Goal: Transaction & Acquisition: Purchase product/service

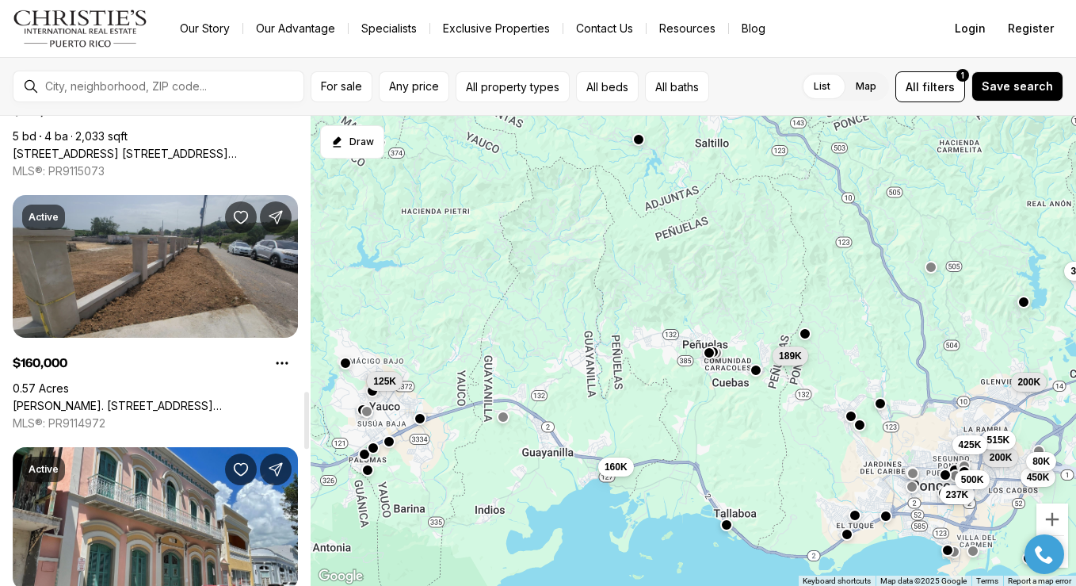
scroll to position [2251, 0]
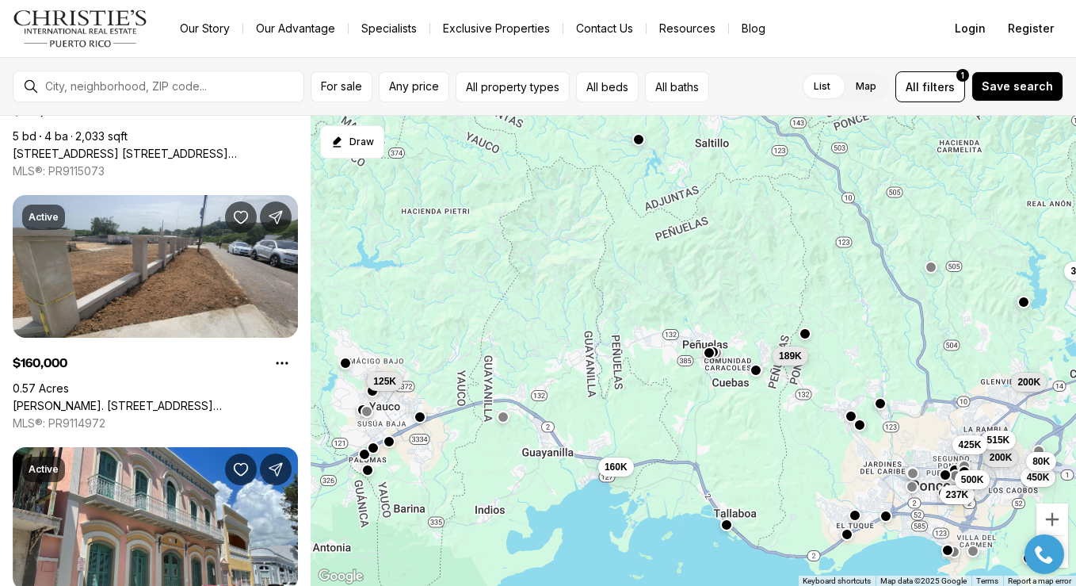
click at [423, 420] on button "button" at bounding box center [420, 417] width 13 height 13
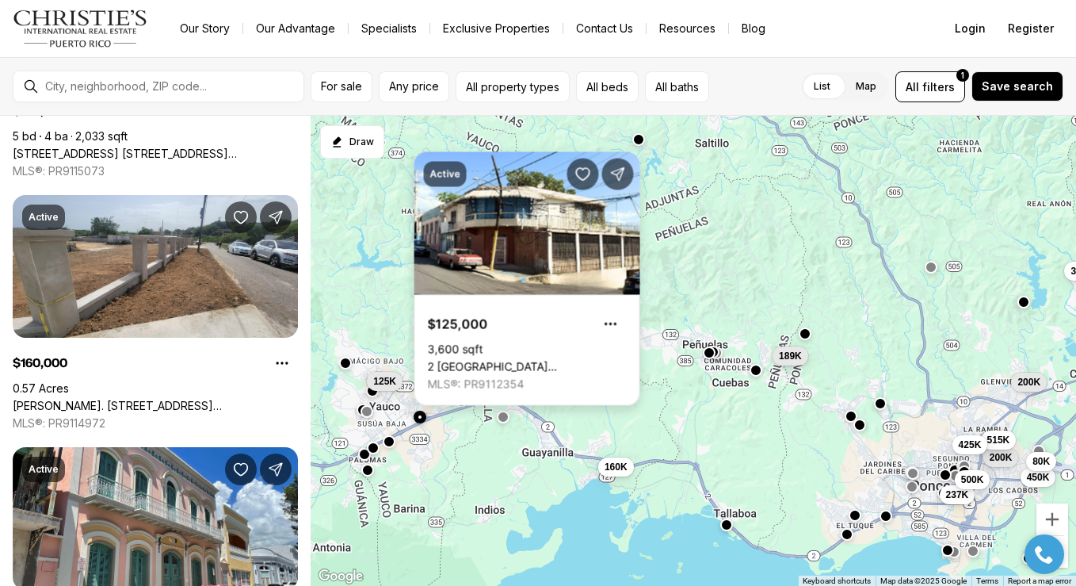
click at [476, 360] on link "2 [GEOGRAPHIC_DATA][PERSON_NAME], YAUCO PR, 00698" at bounding box center [527, 367] width 199 height 14
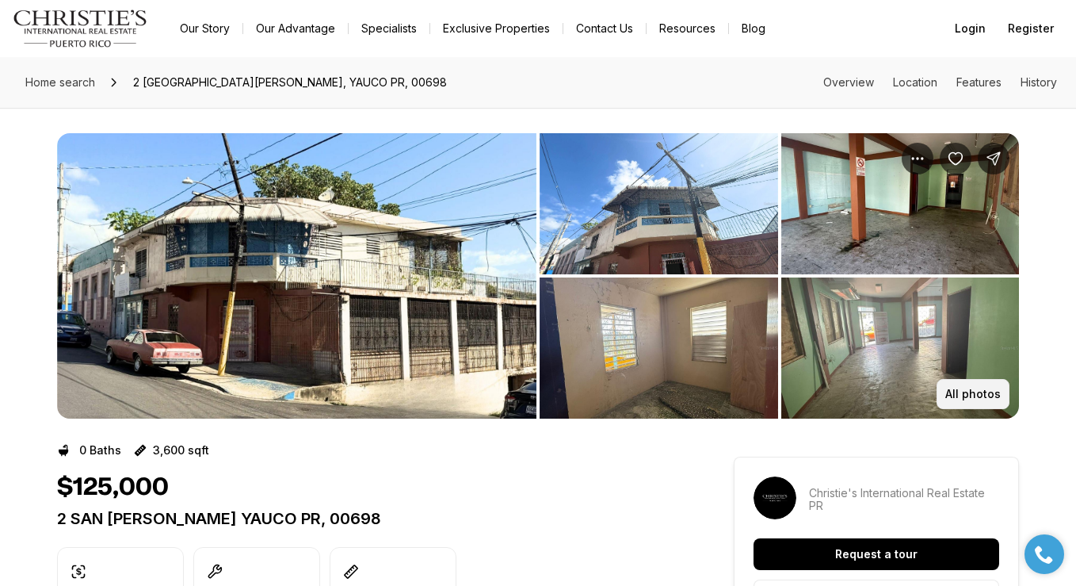
click at [956, 396] on p "All photos" at bounding box center [973, 394] width 55 height 13
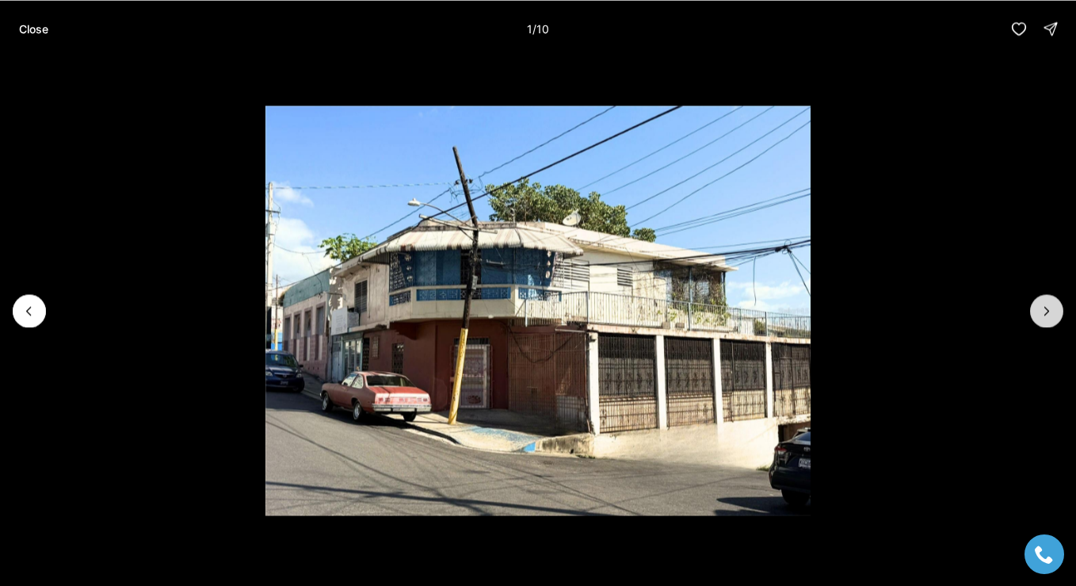
click at [1051, 318] on icon "Next slide" at bounding box center [1047, 311] width 16 height 16
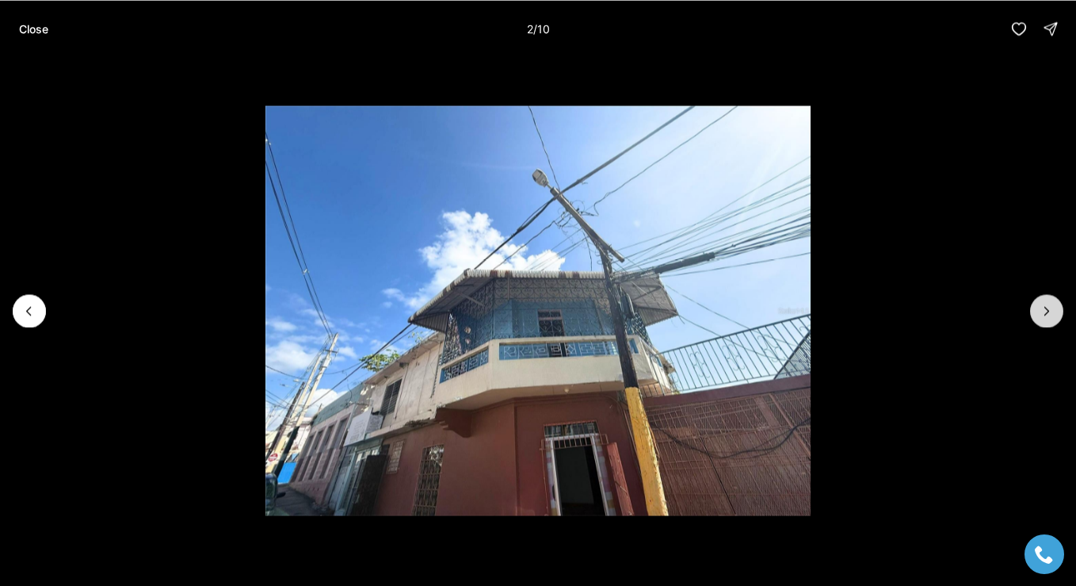
click at [1050, 318] on icon "Next slide" at bounding box center [1047, 311] width 16 height 16
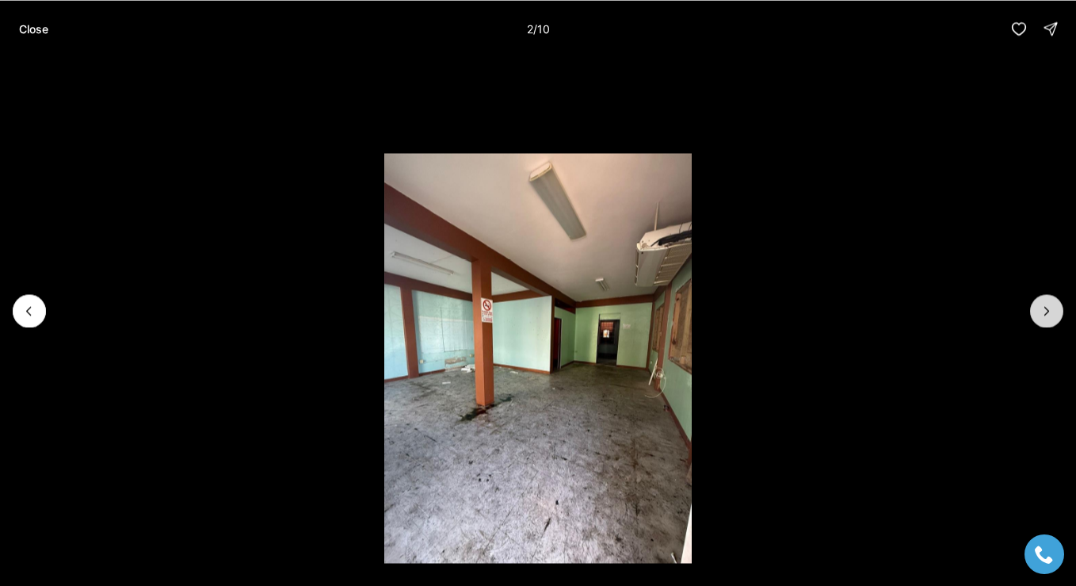
click at [1050, 319] on button "Next slide" at bounding box center [1047, 310] width 33 height 33
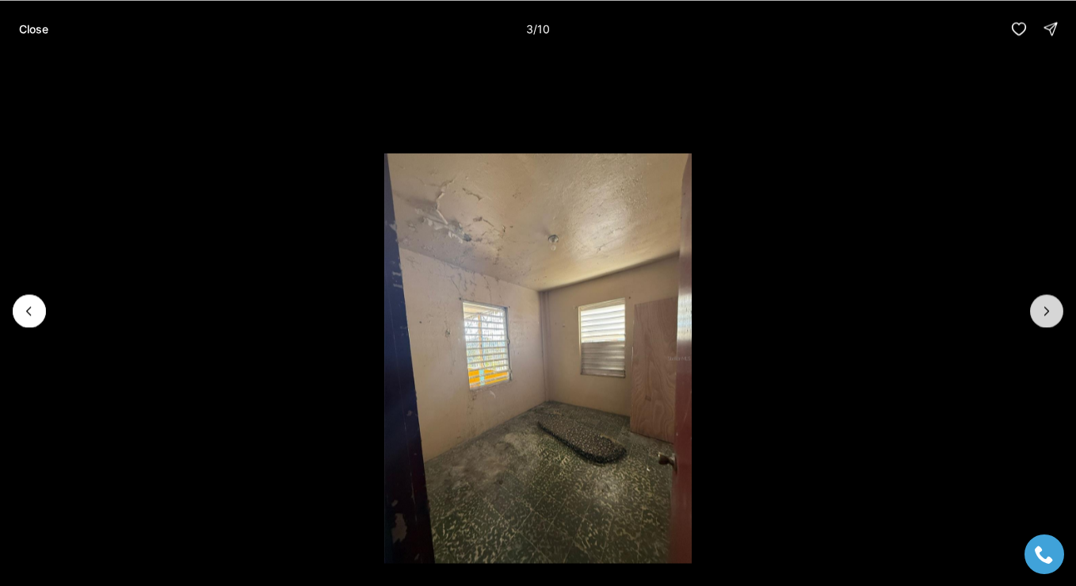
click at [1050, 319] on button "Next slide" at bounding box center [1047, 310] width 33 height 33
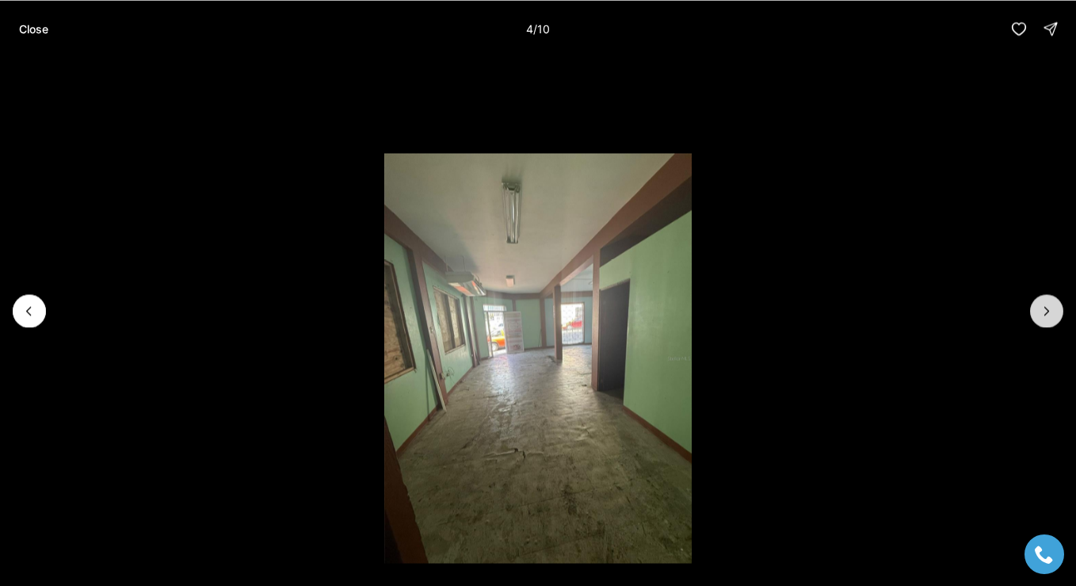
click at [1050, 319] on button "Next slide" at bounding box center [1047, 310] width 33 height 33
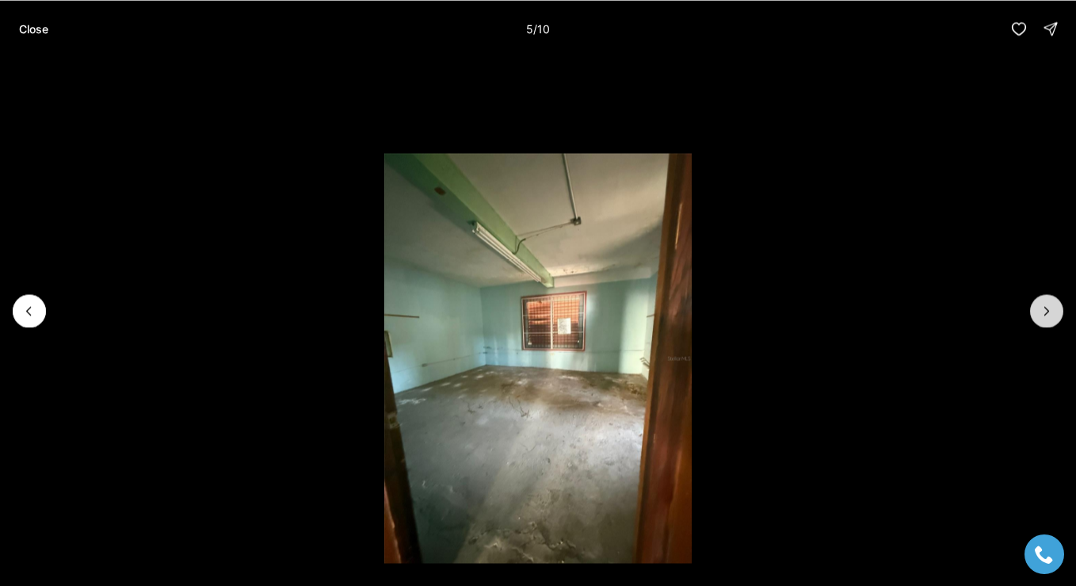
click at [1050, 319] on button "Next slide" at bounding box center [1047, 310] width 33 height 33
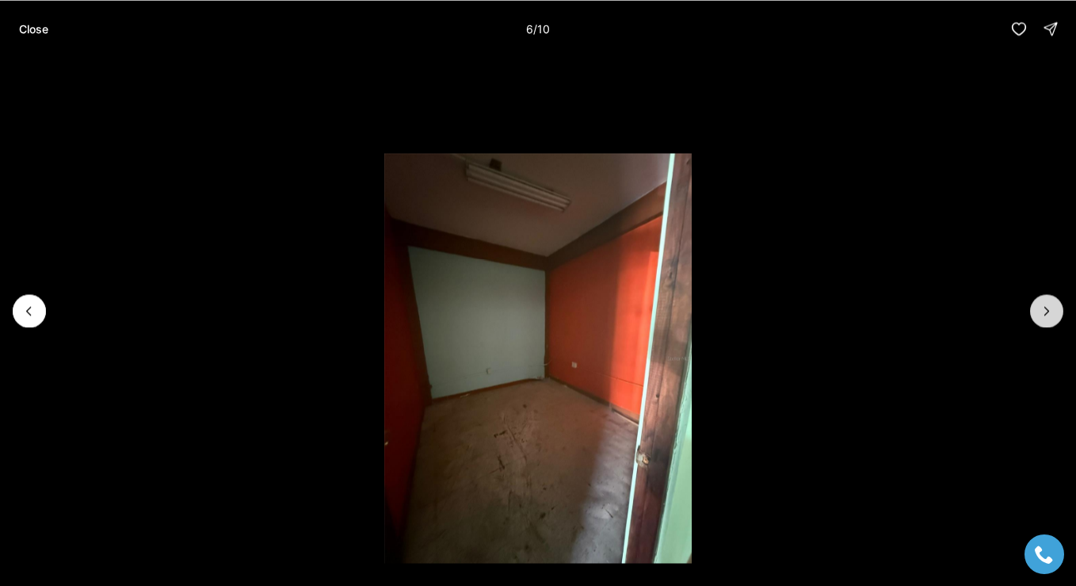
click at [1050, 319] on button "Next slide" at bounding box center [1047, 310] width 33 height 33
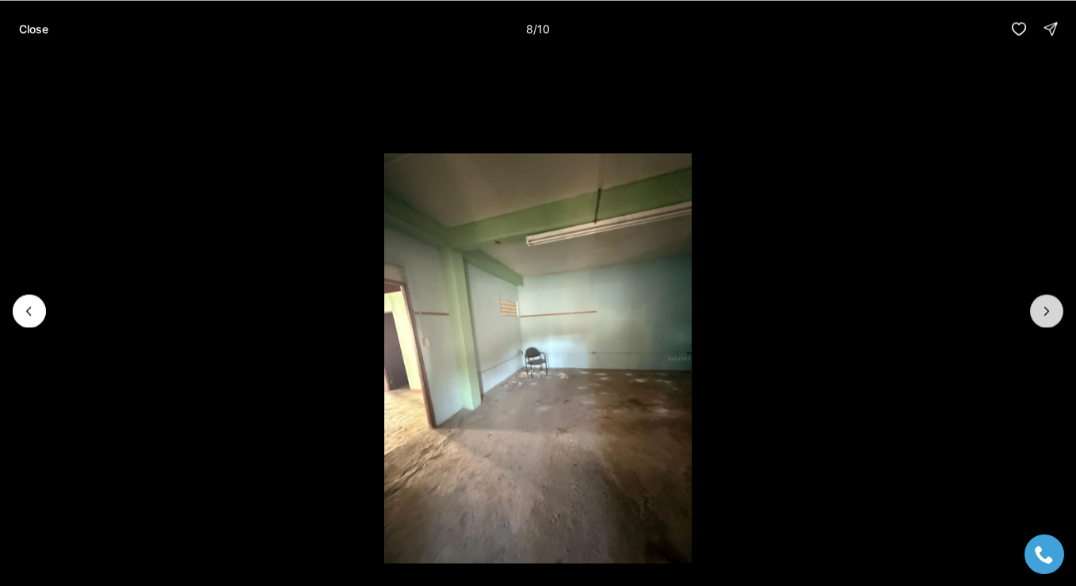
click at [1050, 319] on button "Next slide" at bounding box center [1047, 310] width 33 height 33
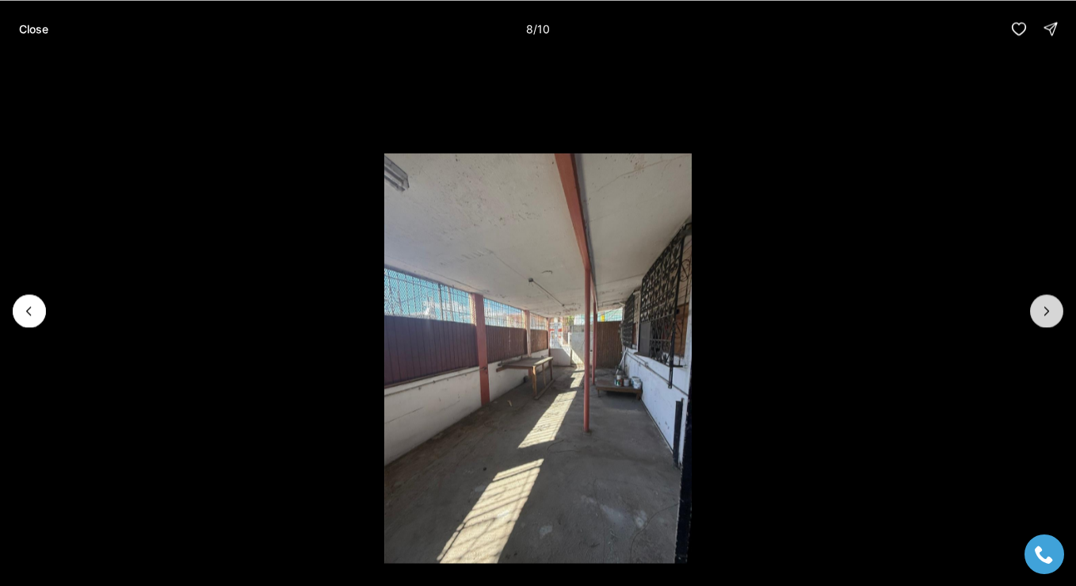
click at [1050, 319] on button "Next slide" at bounding box center [1047, 310] width 33 height 33
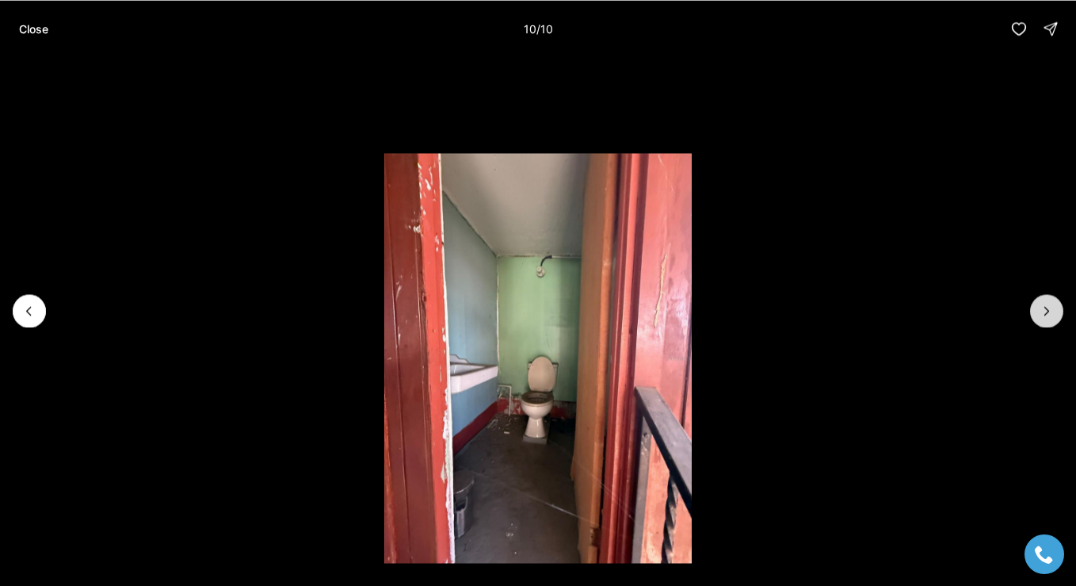
click at [1050, 319] on div at bounding box center [1047, 310] width 33 height 33
click at [36, 26] on p "Close" at bounding box center [33, 28] width 29 height 13
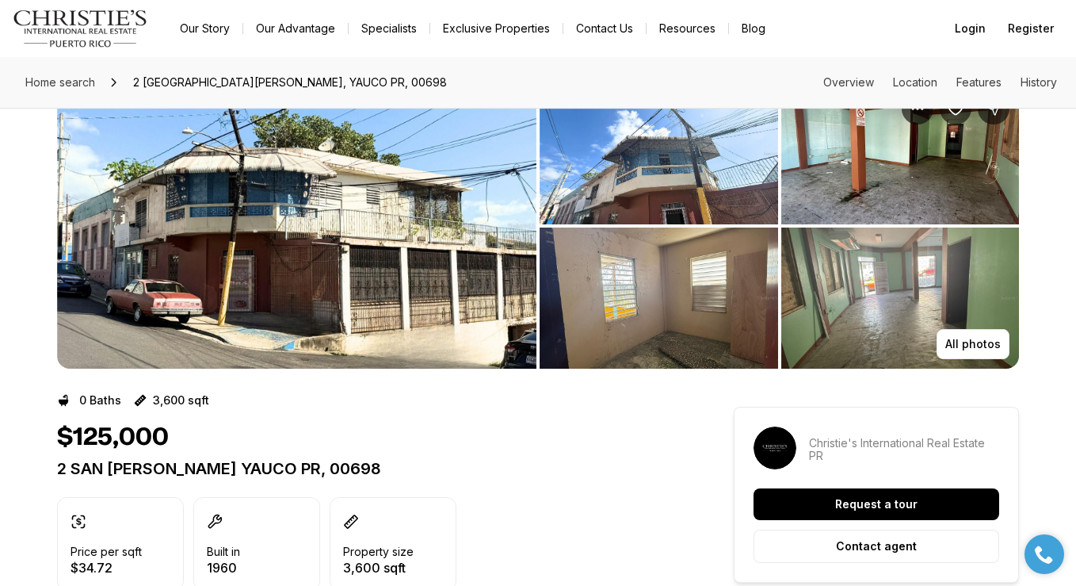
scroll to position [47, 0]
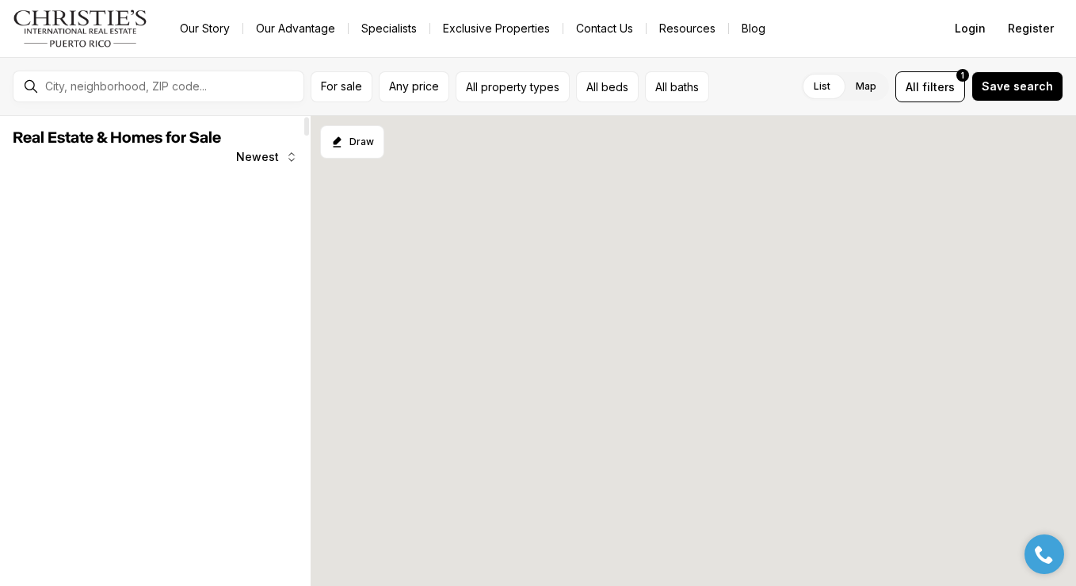
click at [275, 163] on span "Newest" at bounding box center [257, 157] width 43 height 13
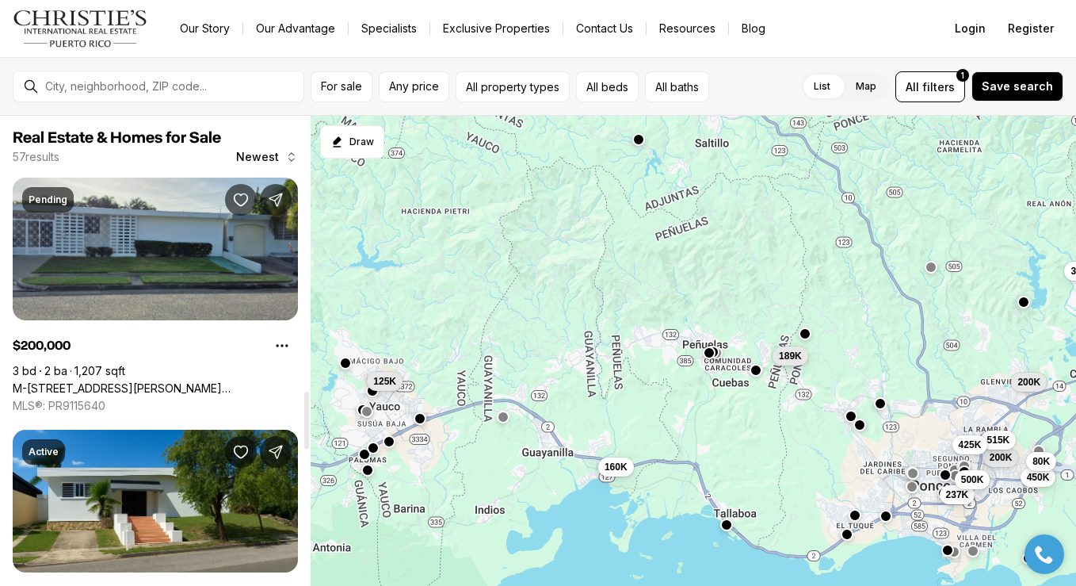
scroll to position [2251, 0]
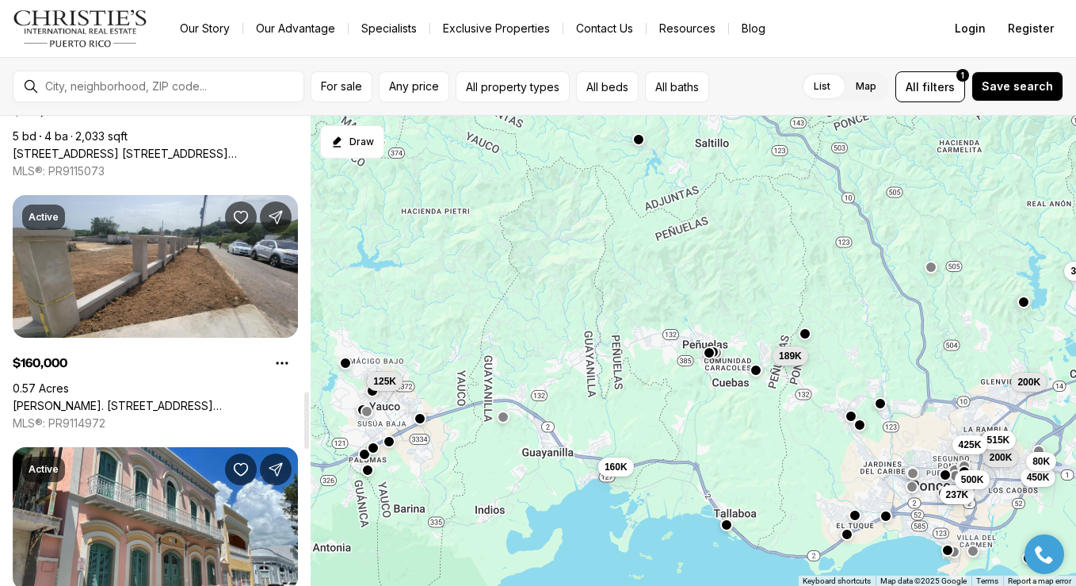
click at [273, 155] on link "2235 AVE. LAS AMERICAS #601, PONCE PR, 00717" at bounding box center [155, 154] width 285 height 14
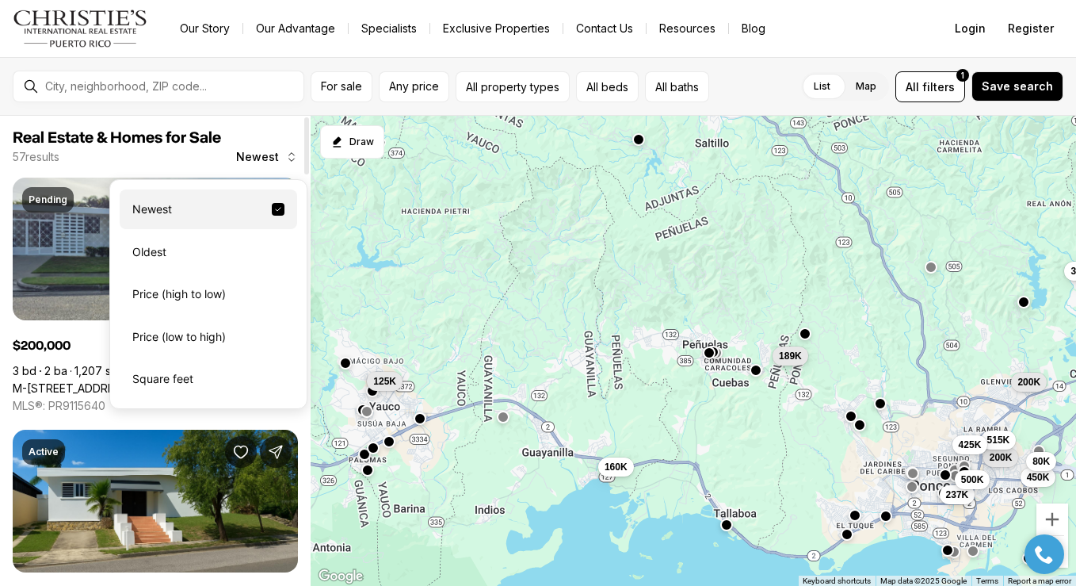
click at [262, 158] on span "Newest" at bounding box center [257, 157] width 43 height 13
click at [228, 305] on div "Price (high to low)" at bounding box center [209, 294] width 178 height 40
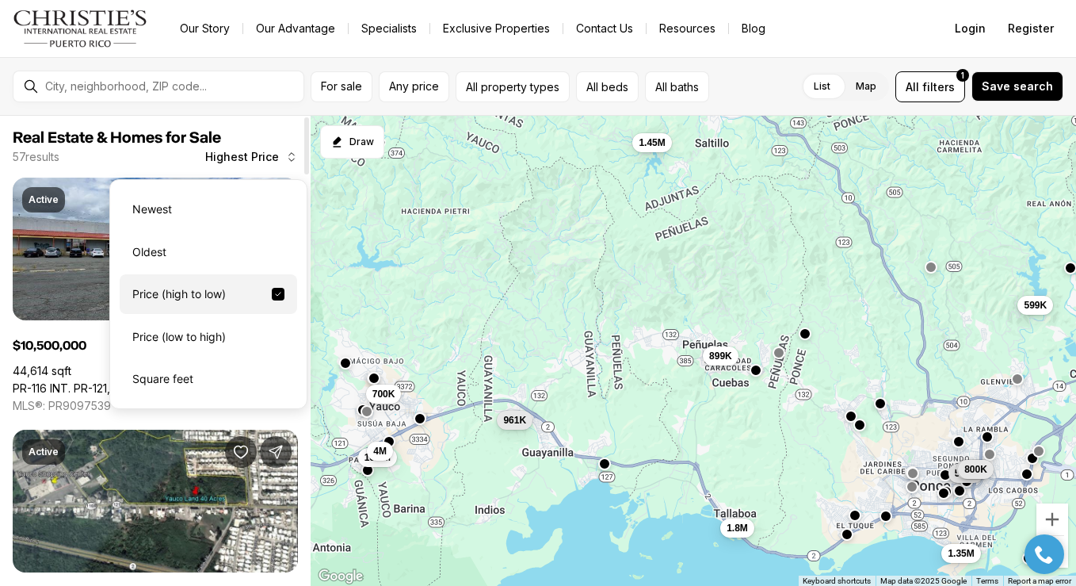
click at [240, 161] on span "Highest Price" at bounding box center [242, 157] width 74 height 13
click at [225, 342] on div "Price (low to high)" at bounding box center [209, 337] width 178 height 40
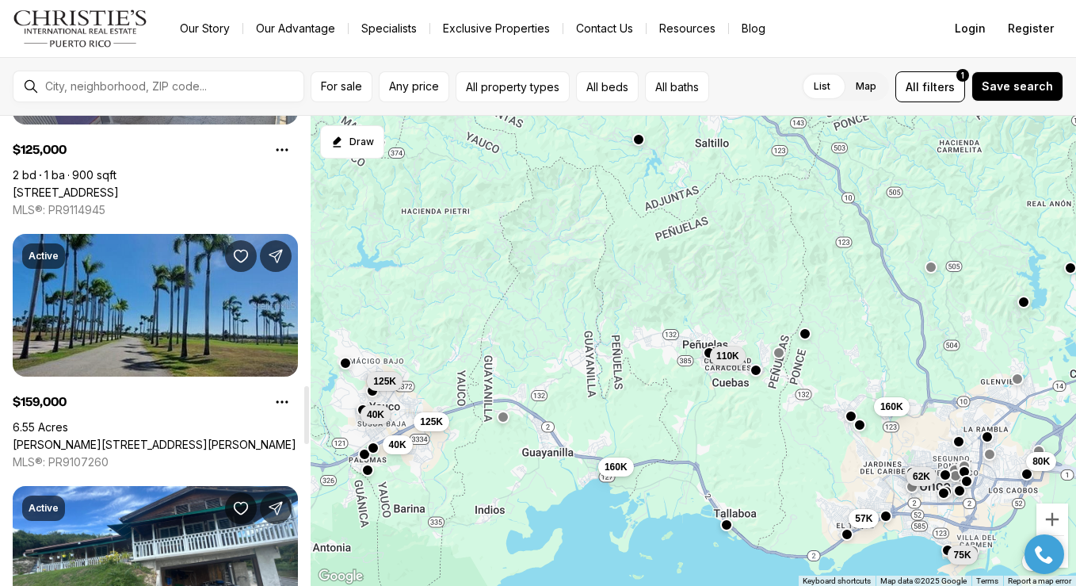
scroll to position [2196, 0]
click at [178, 437] on link "CARR 1, PONCE PR, 00716" at bounding box center [155, 444] width 284 height 14
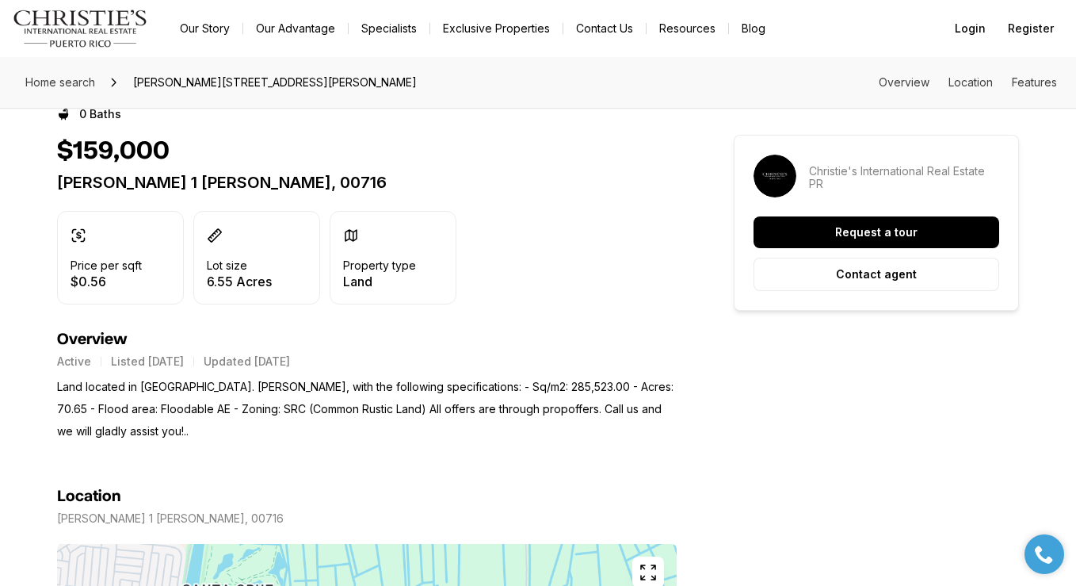
scroll to position [337, 0]
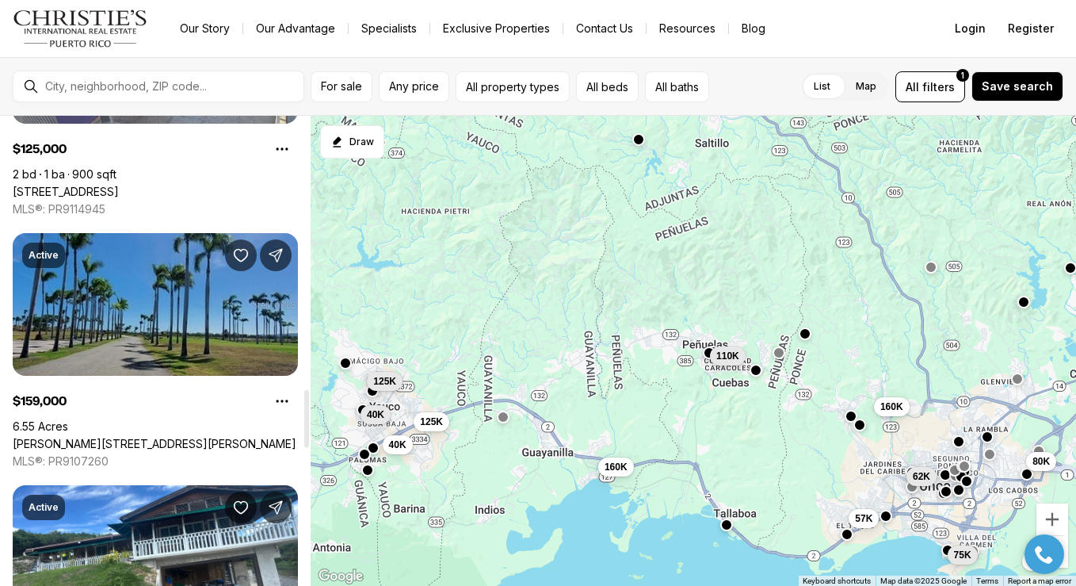
scroll to position [2430, 0]
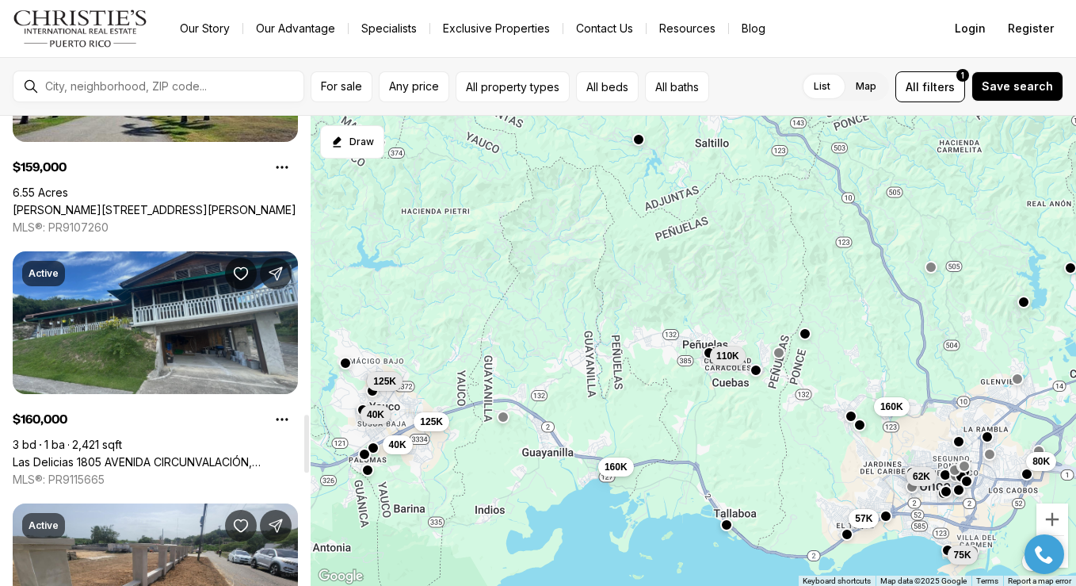
click at [178, 455] on link "Las Delicias 1805 AVENIDA CIRCUNVALACIÓN, PONCE PR, 00731" at bounding box center [155, 462] width 285 height 14
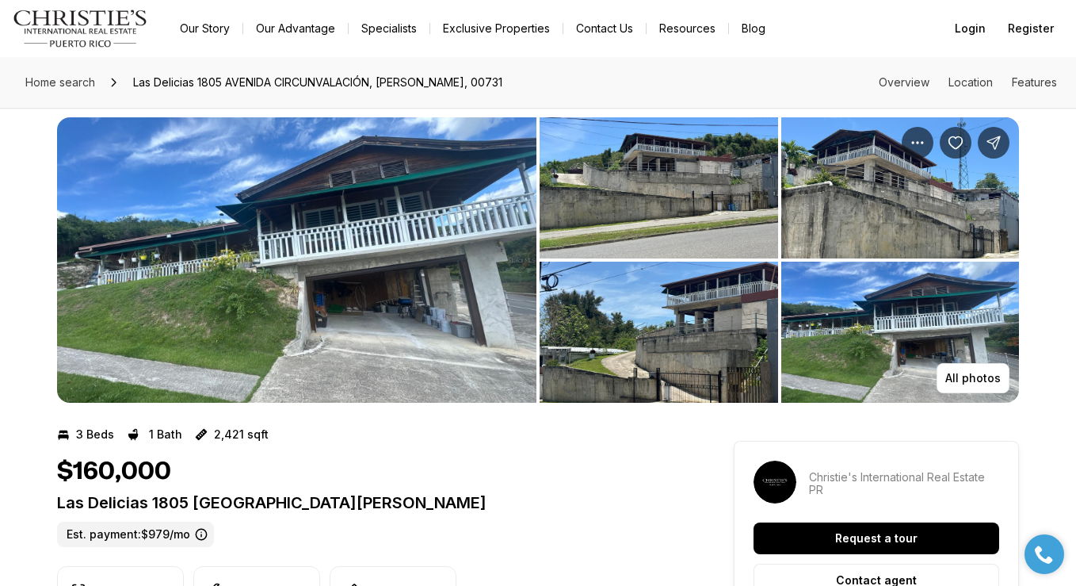
scroll to position [13, 0]
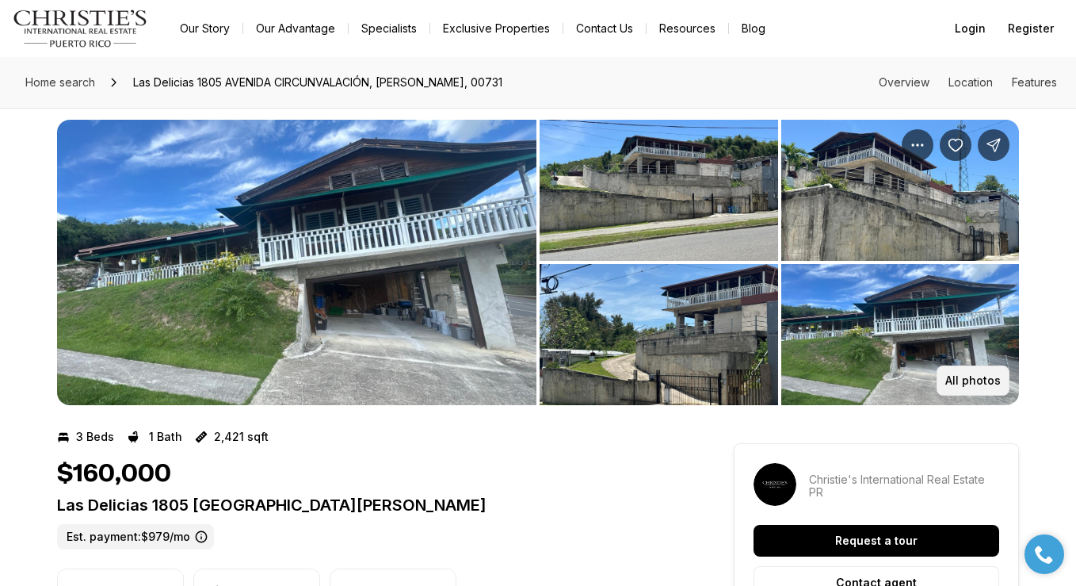
click at [962, 382] on p "All photos" at bounding box center [973, 380] width 55 height 13
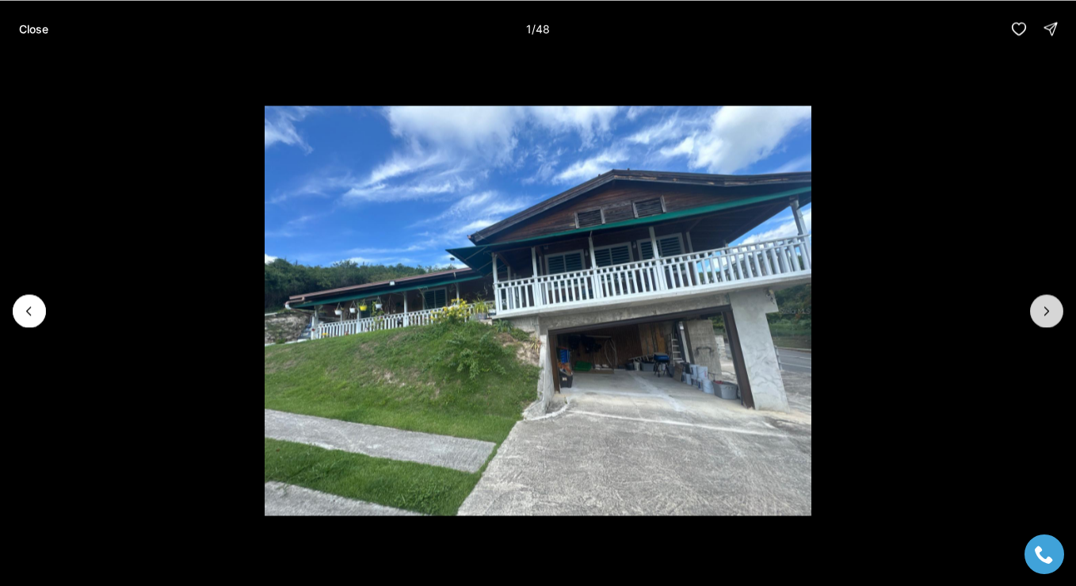
click at [1056, 316] on button "Next slide" at bounding box center [1047, 310] width 33 height 33
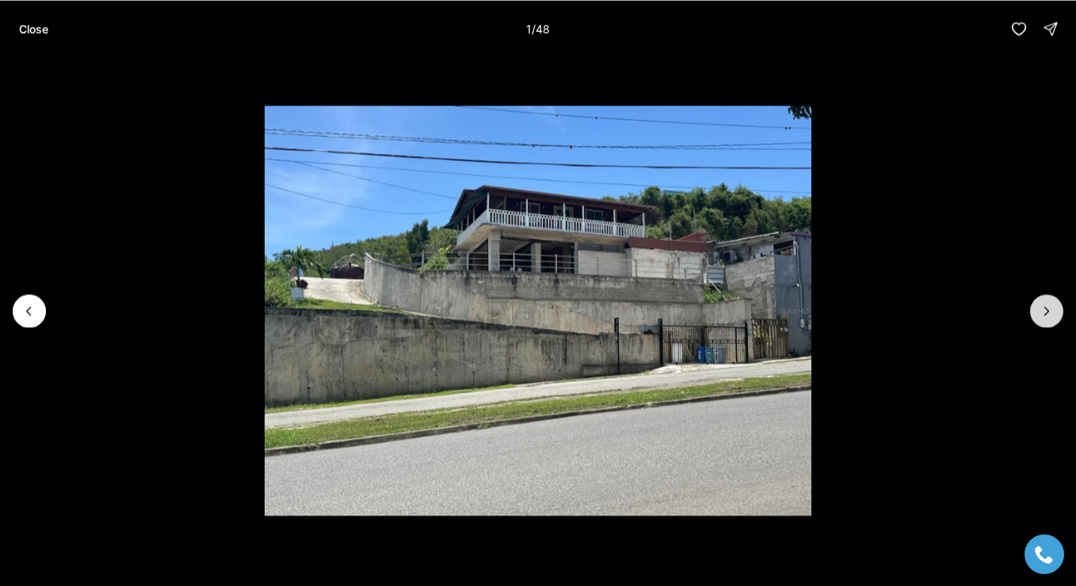
click at [1056, 316] on button "Next slide" at bounding box center [1047, 310] width 33 height 33
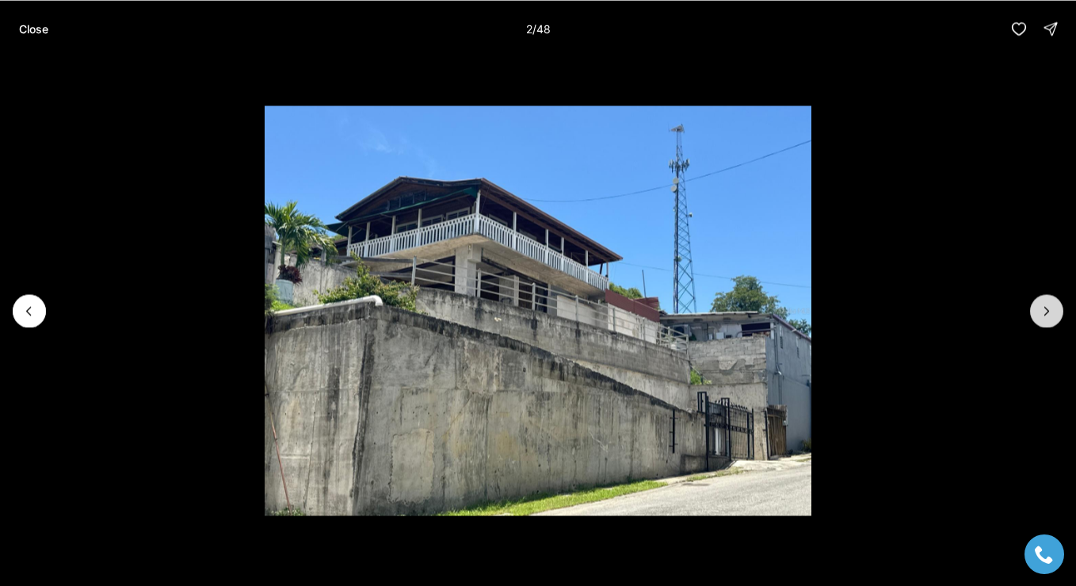
click at [1056, 316] on button "Next slide" at bounding box center [1047, 310] width 33 height 33
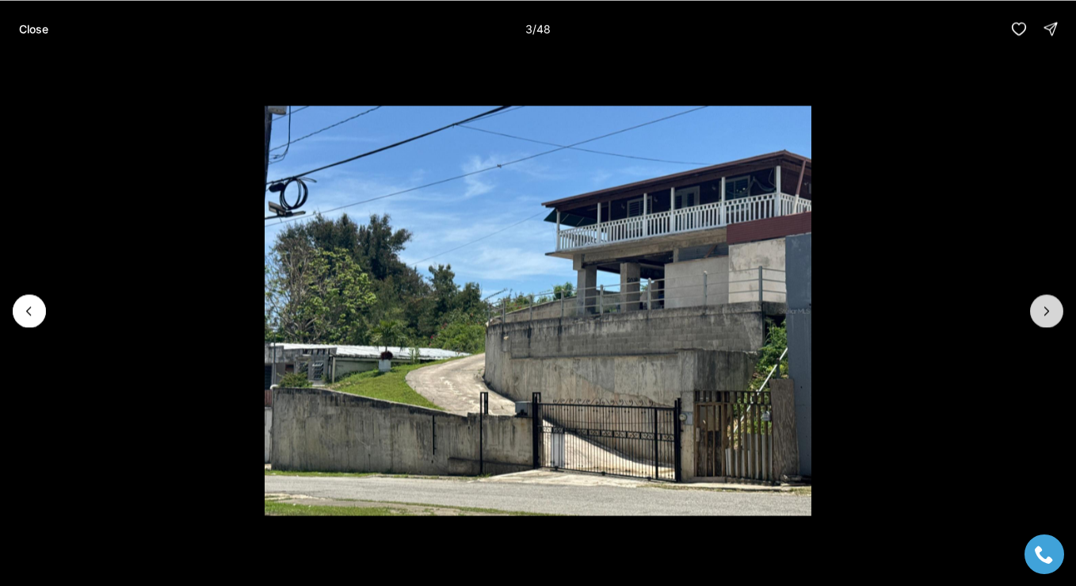
click at [1056, 316] on button "Next slide" at bounding box center [1047, 310] width 33 height 33
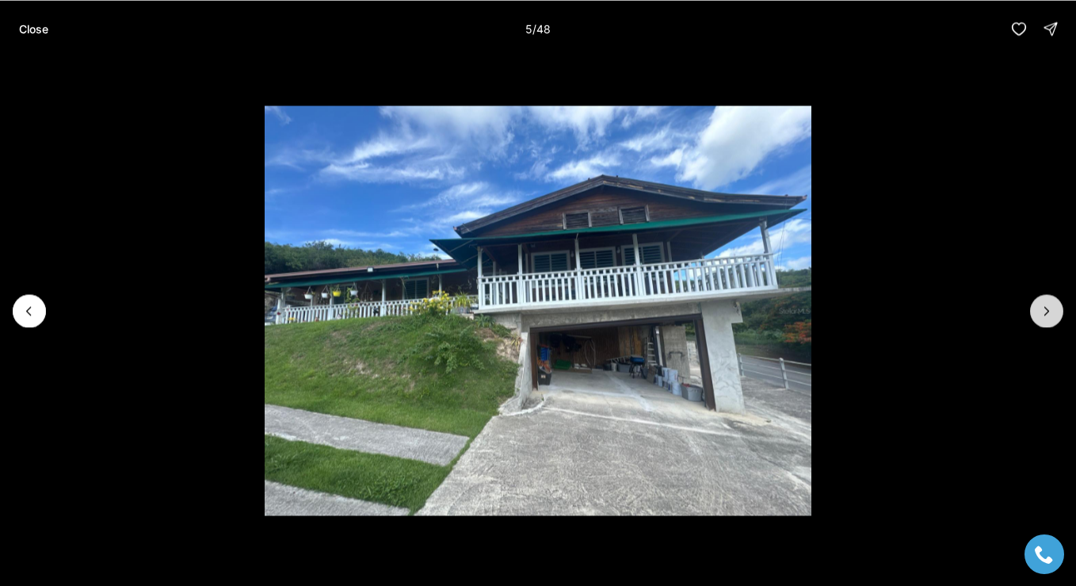
click at [1056, 316] on button "Next slide" at bounding box center [1047, 310] width 33 height 33
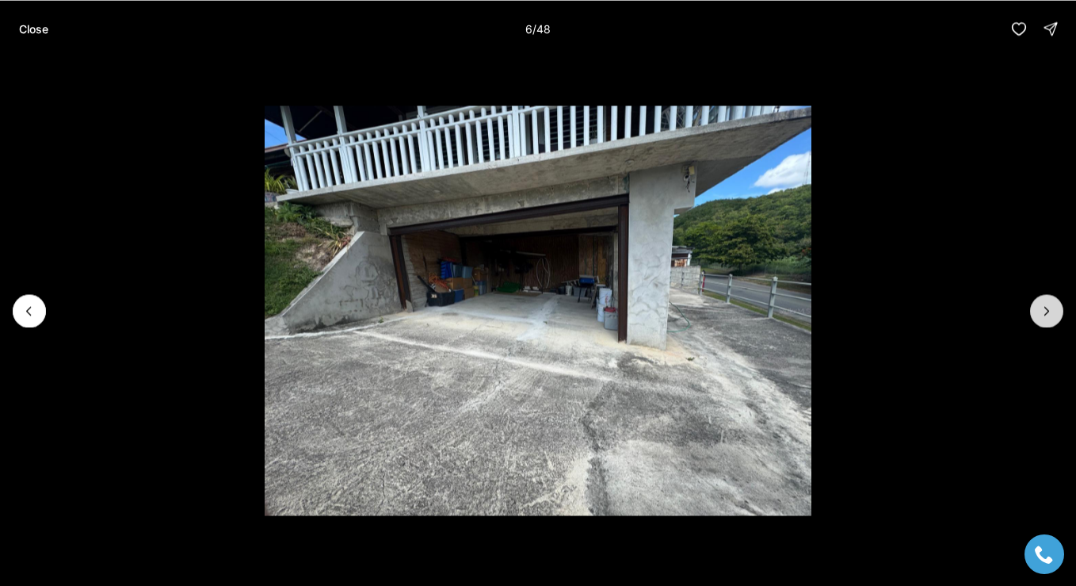
click at [1056, 316] on button "Next slide" at bounding box center [1047, 310] width 33 height 33
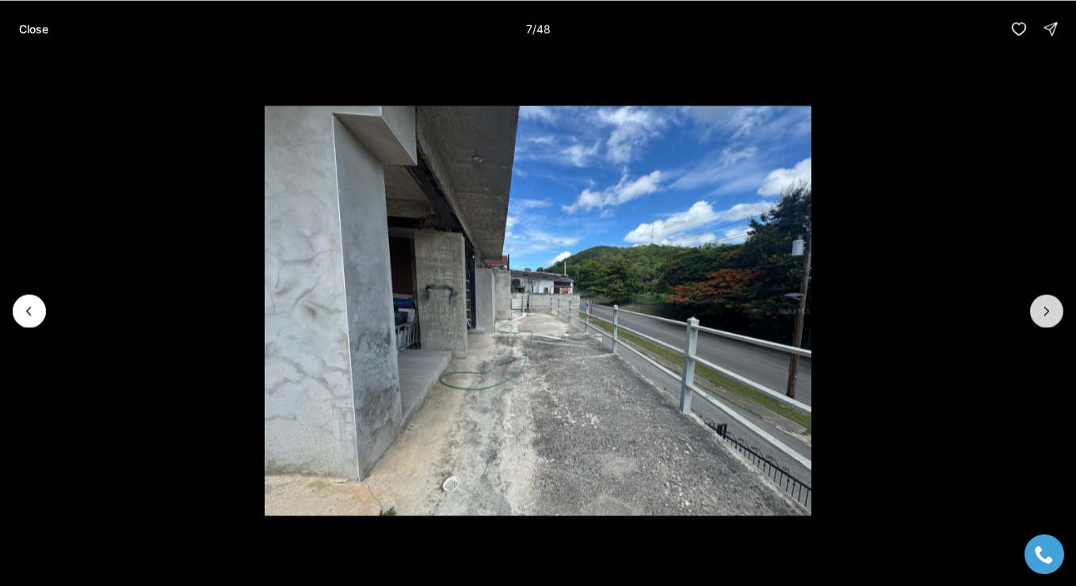
click at [1056, 316] on button "Next slide" at bounding box center [1047, 310] width 33 height 33
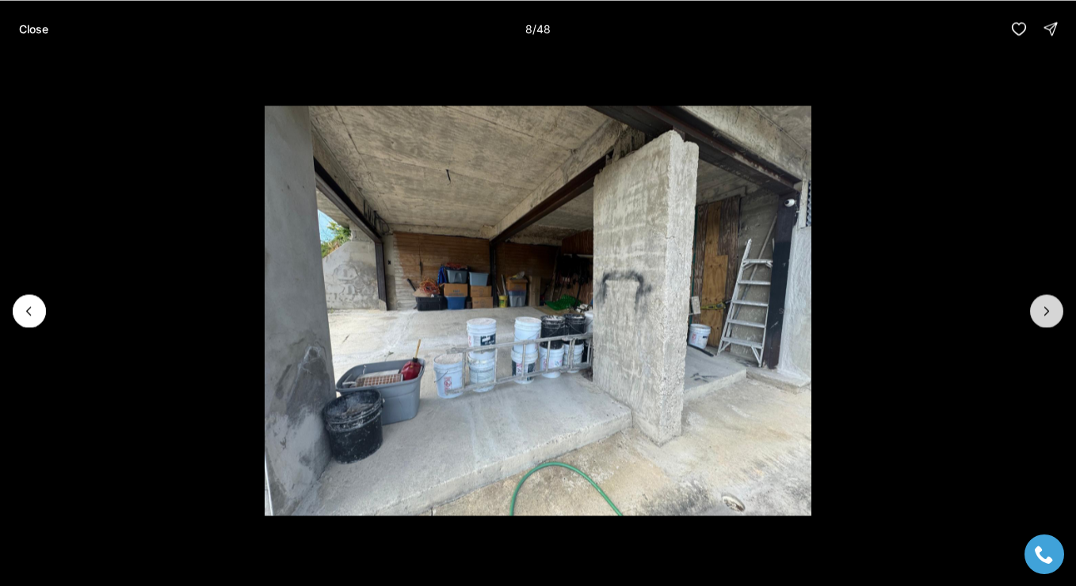
click at [1056, 316] on button "Next slide" at bounding box center [1047, 310] width 33 height 33
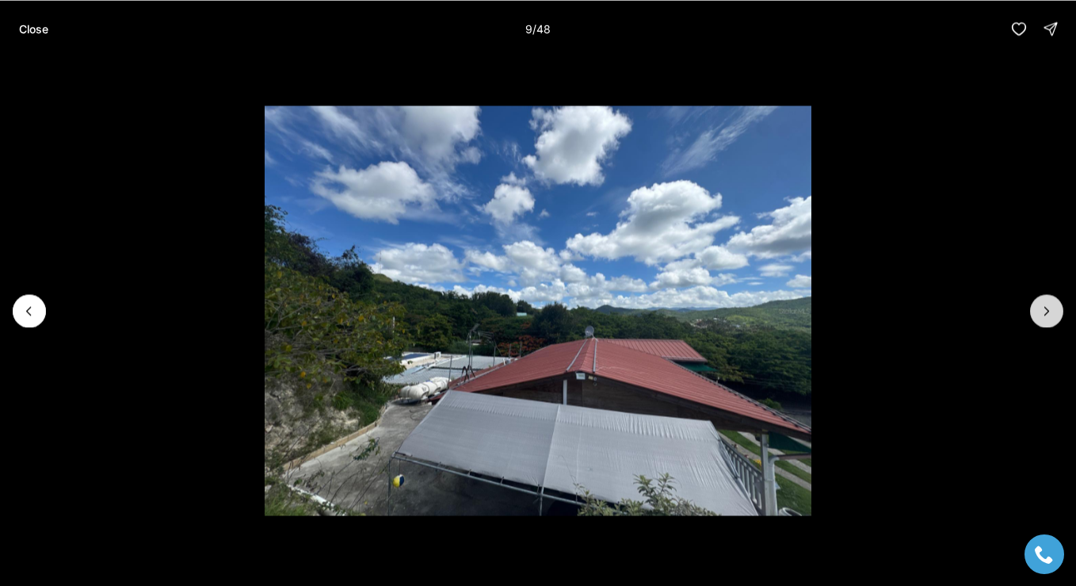
click at [1056, 316] on button "Next slide" at bounding box center [1047, 310] width 33 height 33
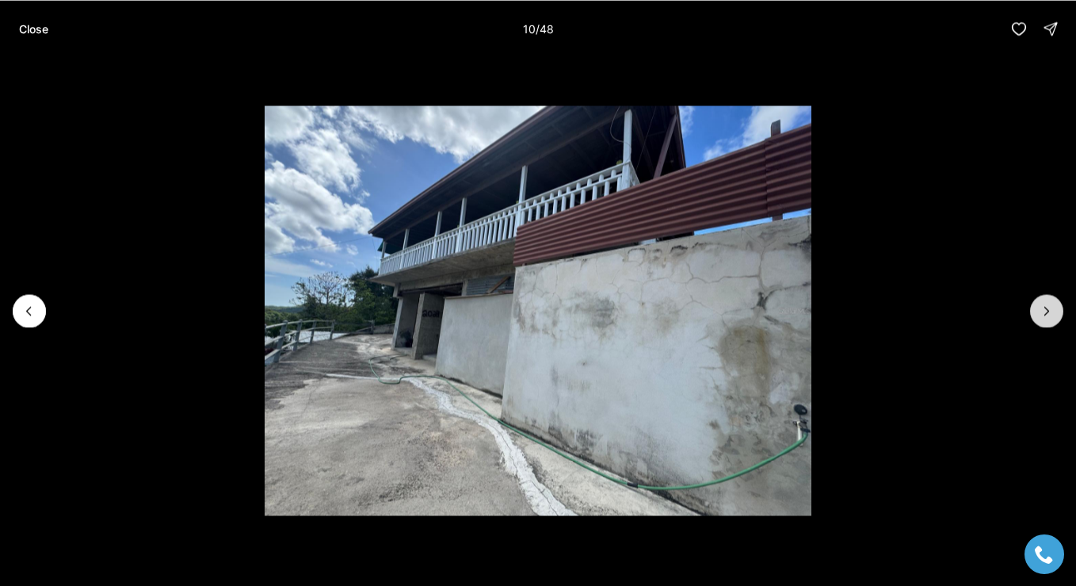
click at [1056, 316] on button "Next slide" at bounding box center [1047, 310] width 33 height 33
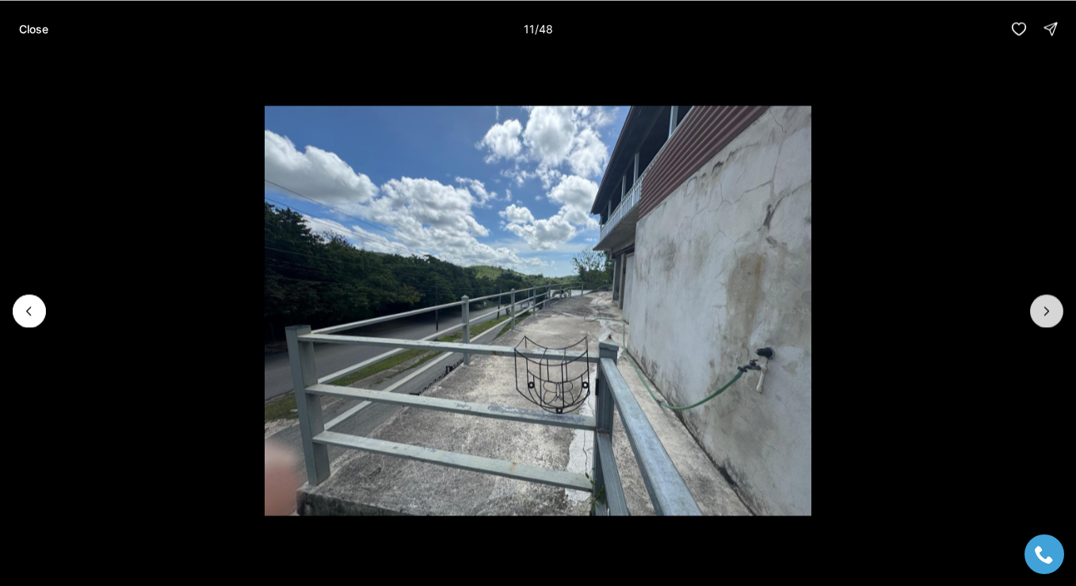
click at [1056, 316] on button "Next slide" at bounding box center [1047, 310] width 33 height 33
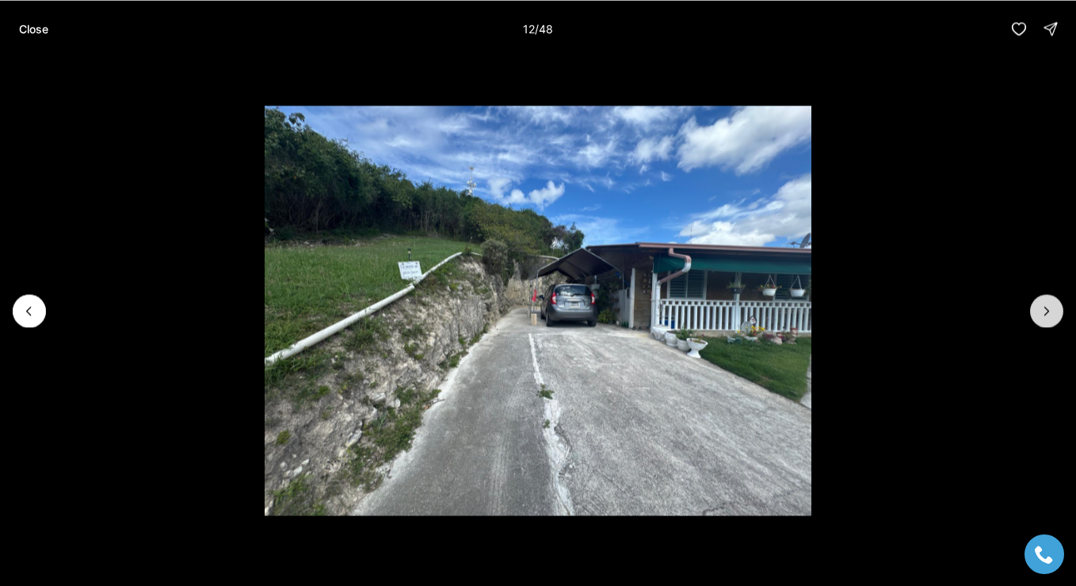
click at [1056, 316] on button "Next slide" at bounding box center [1047, 310] width 33 height 33
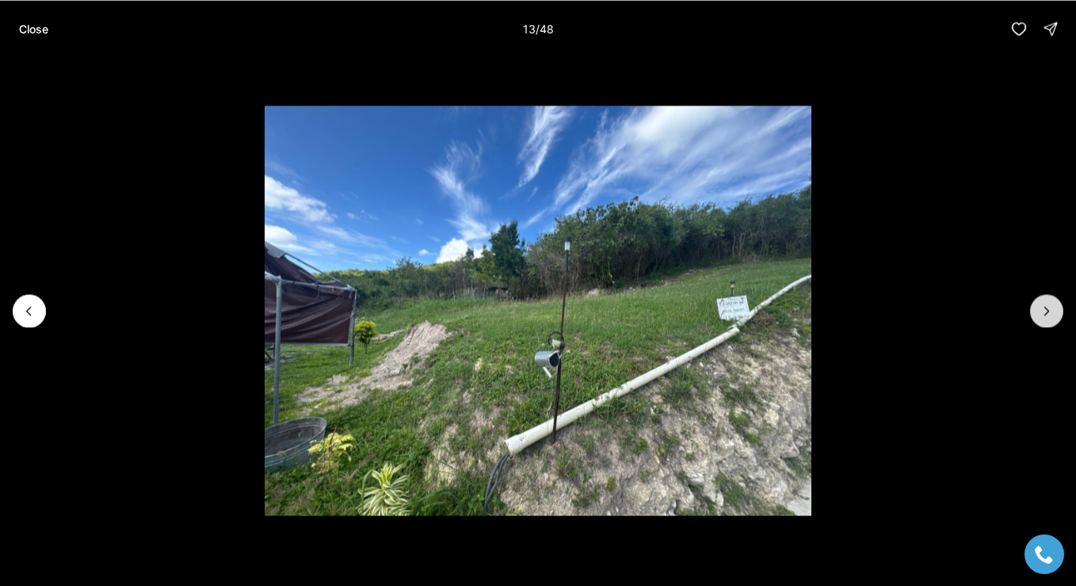
click at [1056, 316] on button "Next slide" at bounding box center [1047, 310] width 33 height 33
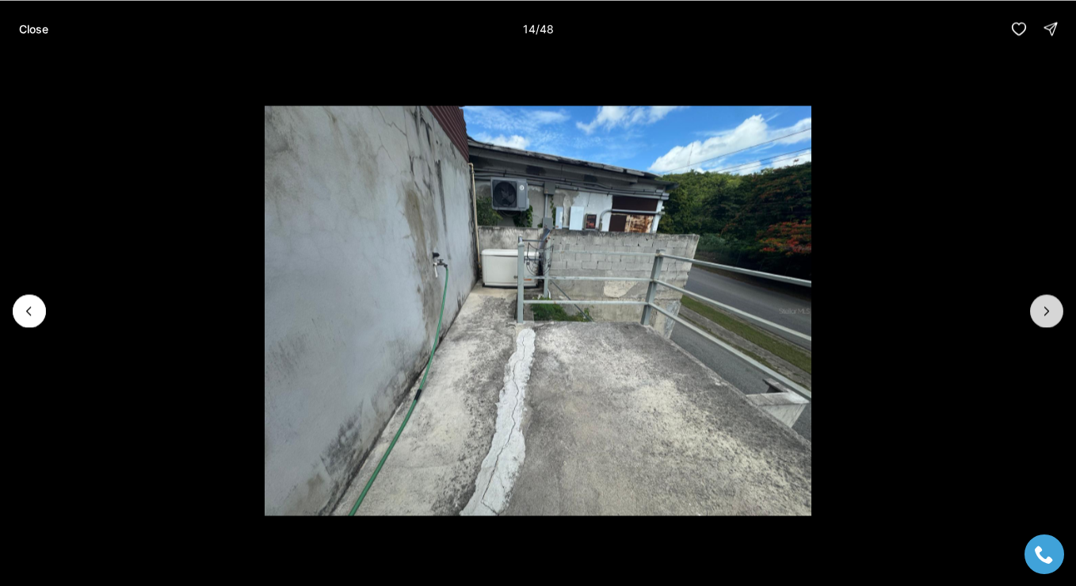
click at [1056, 316] on button "Next slide" at bounding box center [1047, 310] width 33 height 33
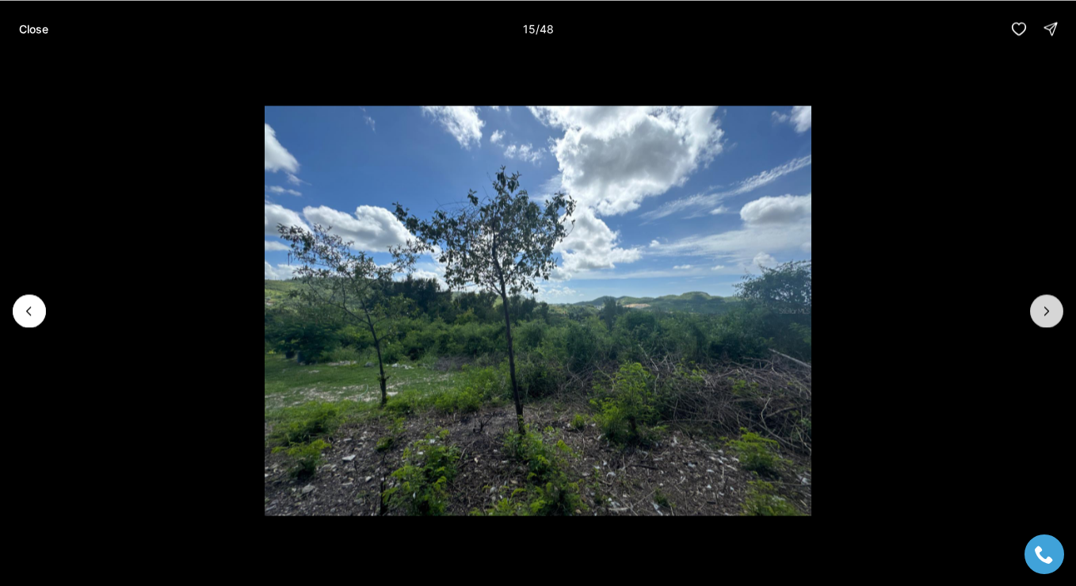
click at [1056, 316] on button "Next slide" at bounding box center [1047, 310] width 33 height 33
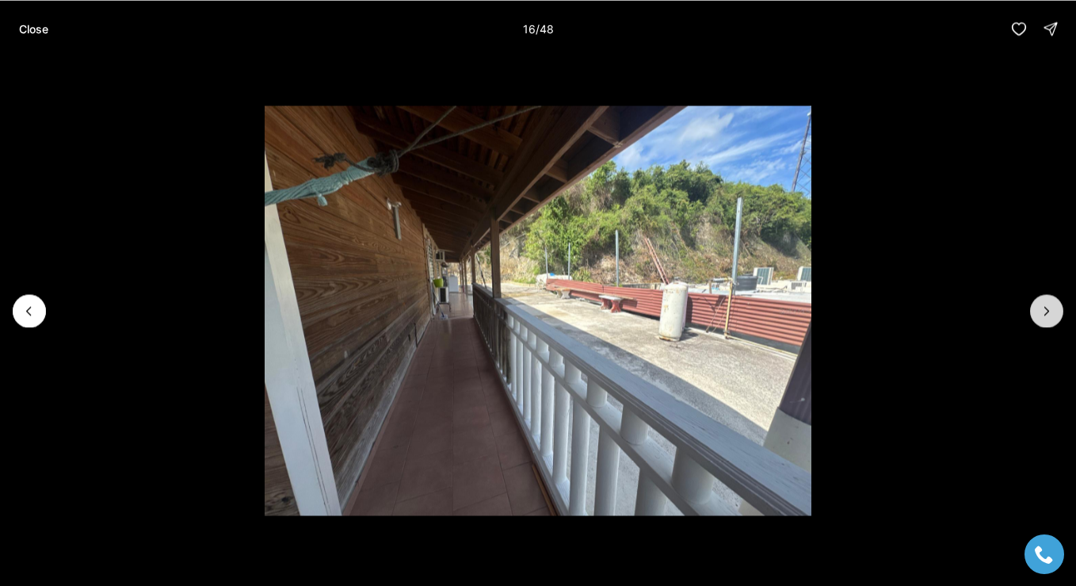
click at [1056, 316] on button "Next slide" at bounding box center [1047, 310] width 33 height 33
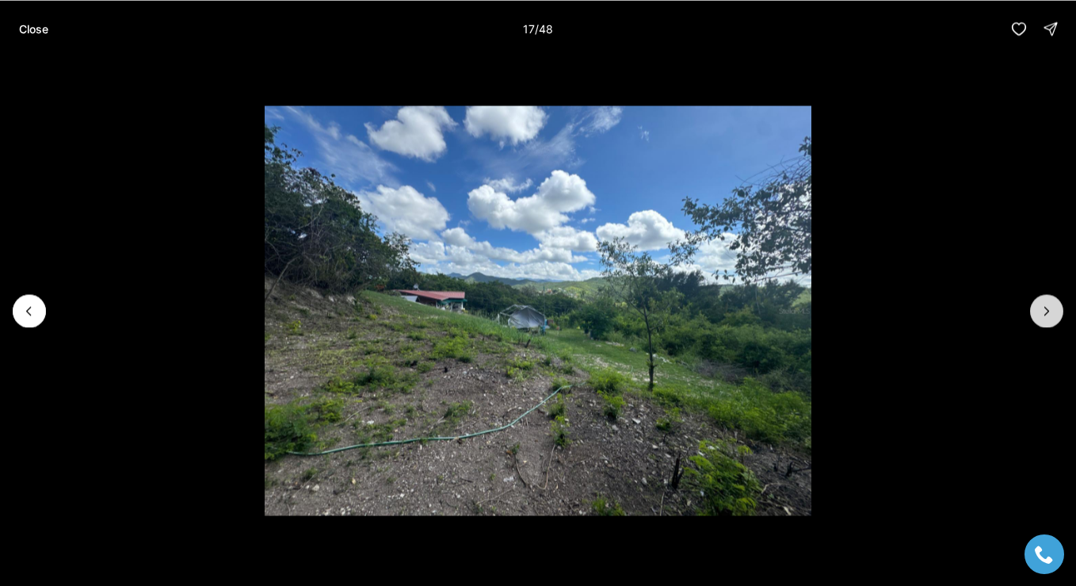
click at [1056, 316] on button "Next slide" at bounding box center [1047, 310] width 33 height 33
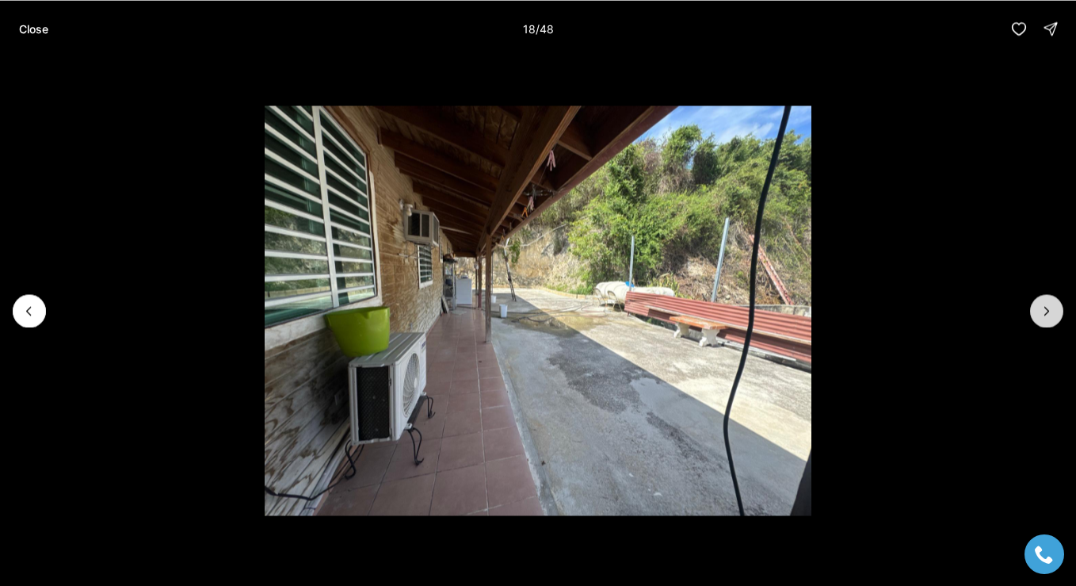
click at [1056, 317] on button "Next slide" at bounding box center [1047, 310] width 33 height 33
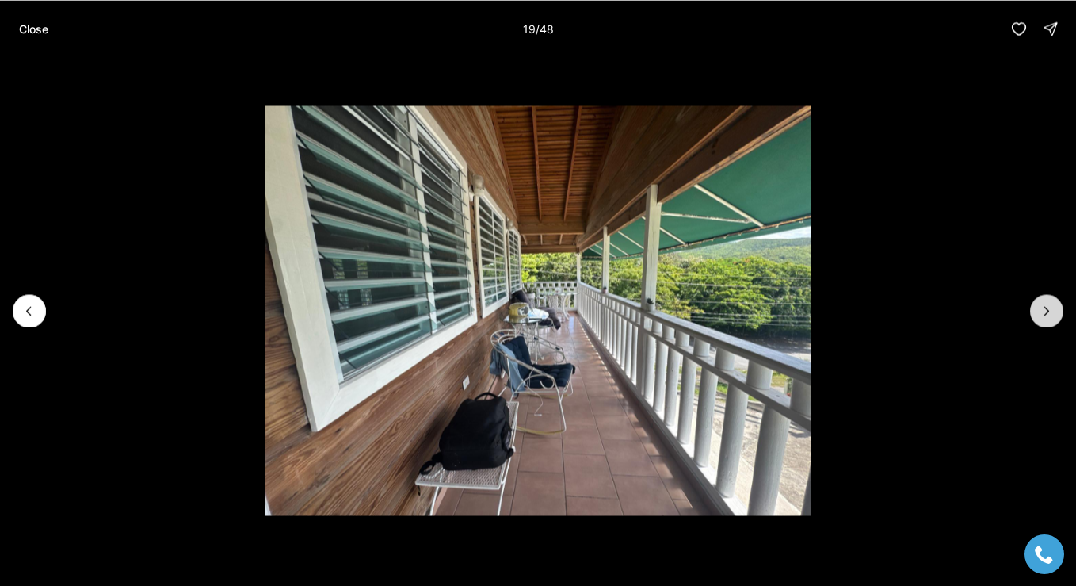
click at [1056, 317] on button "Next slide" at bounding box center [1047, 310] width 33 height 33
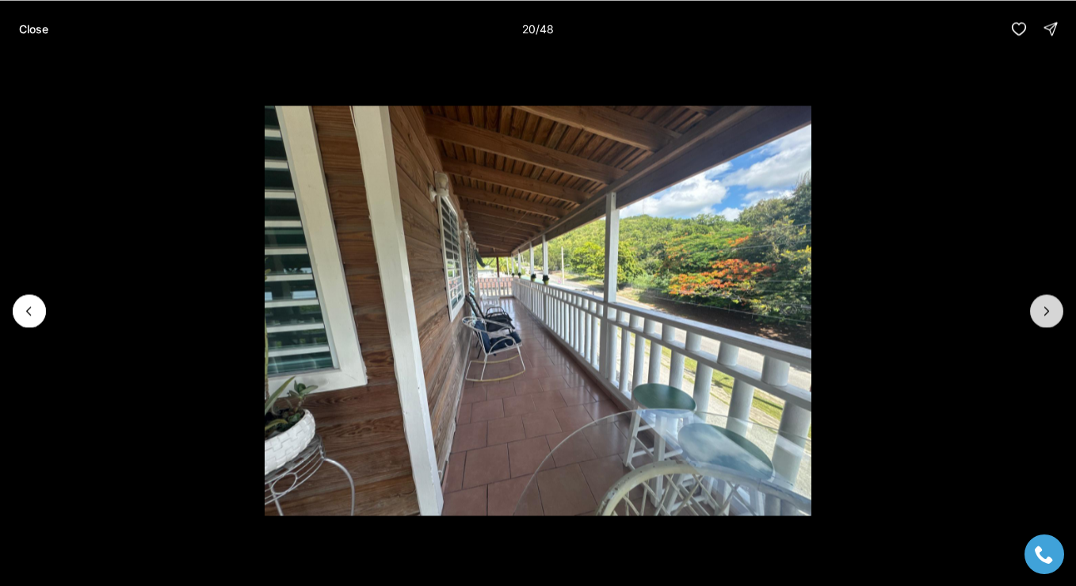
click at [1056, 317] on button "Next slide" at bounding box center [1047, 310] width 33 height 33
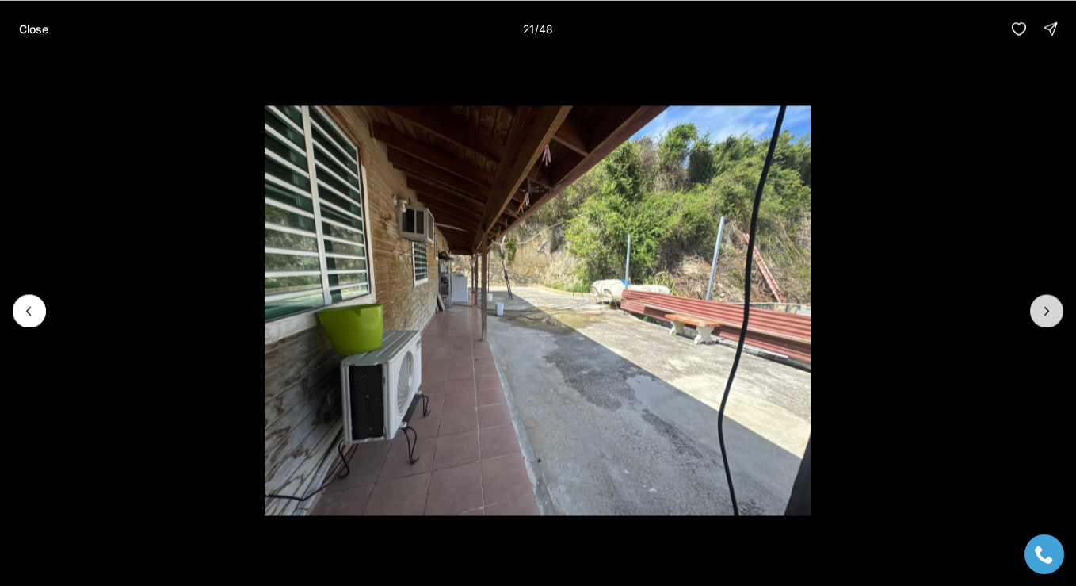
click at [1056, 317] on button "Next slide" at bounding box center [1047, 310] width 33 height 33
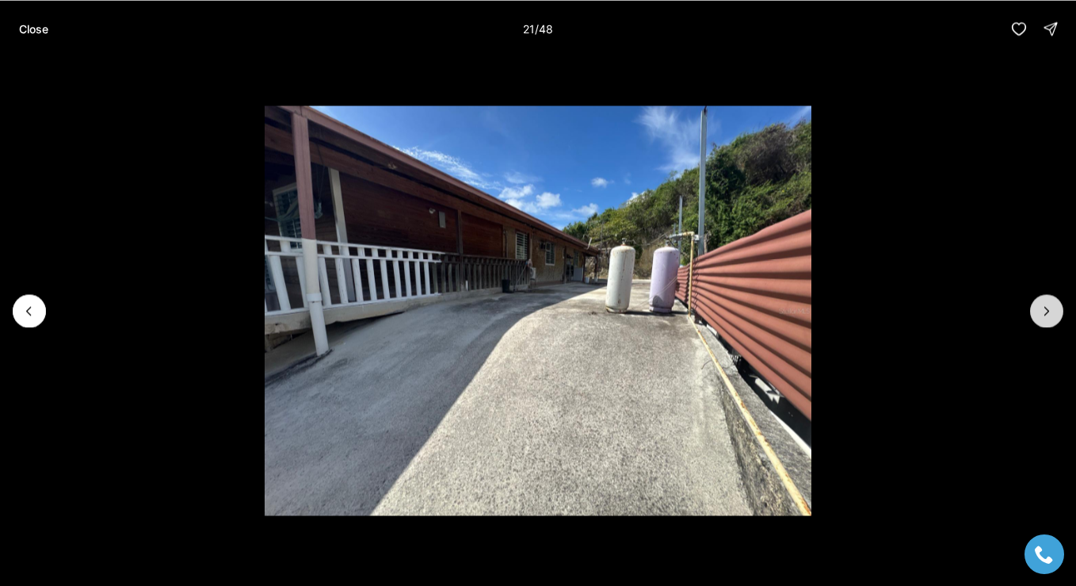
click at [1056, 317] on button "Next slide" at bounding box center [1047, 310] width 33 height 33
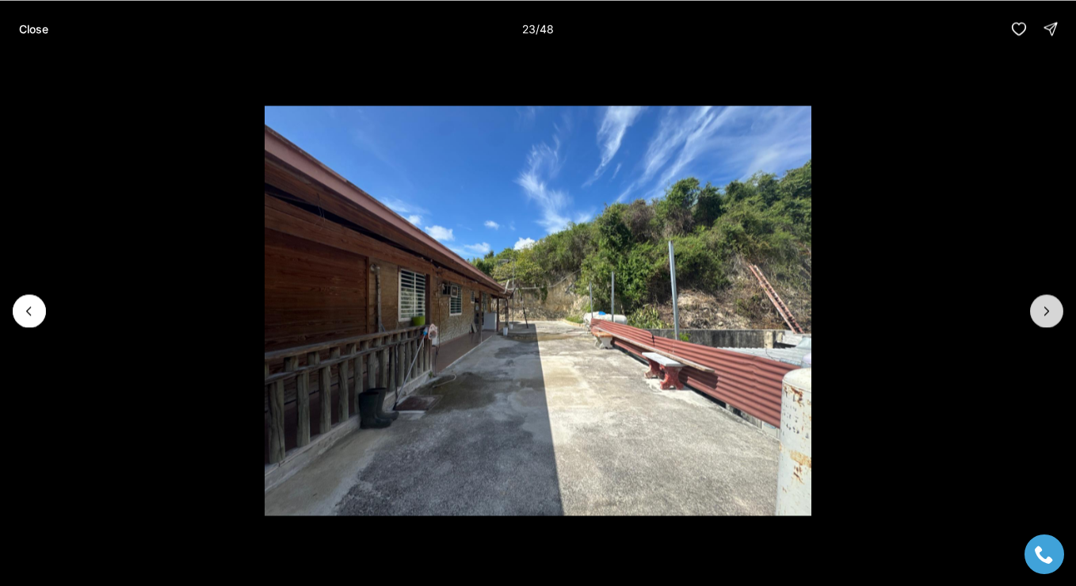
click at [1056, 317] on button "Next slide" at bounding box center [1047, 310] width 33 height 33
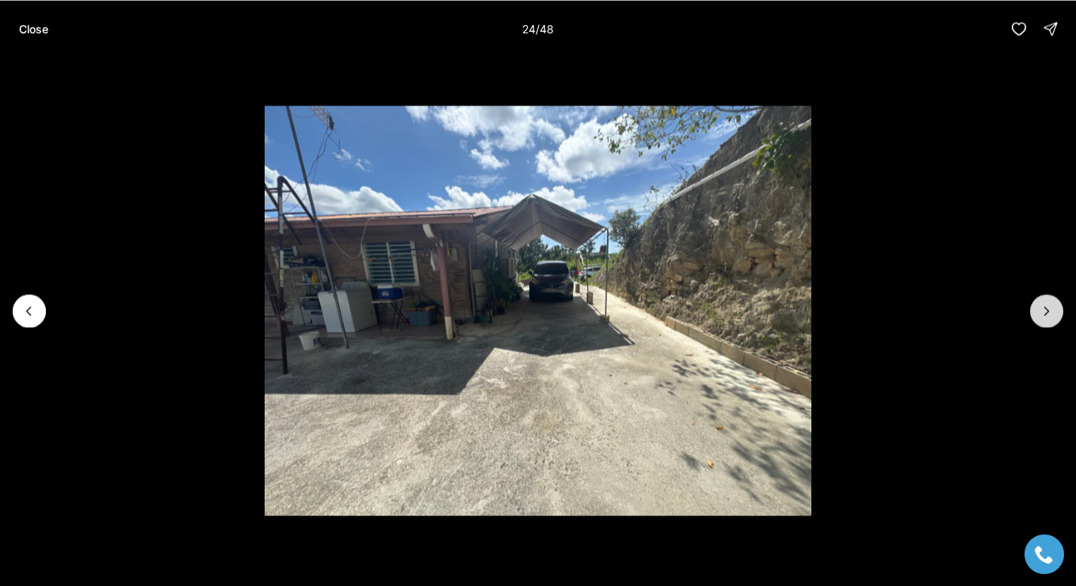
click at [1056, 317] on button "Next slide" at bounding box center [1047, 310] width 33 height 33
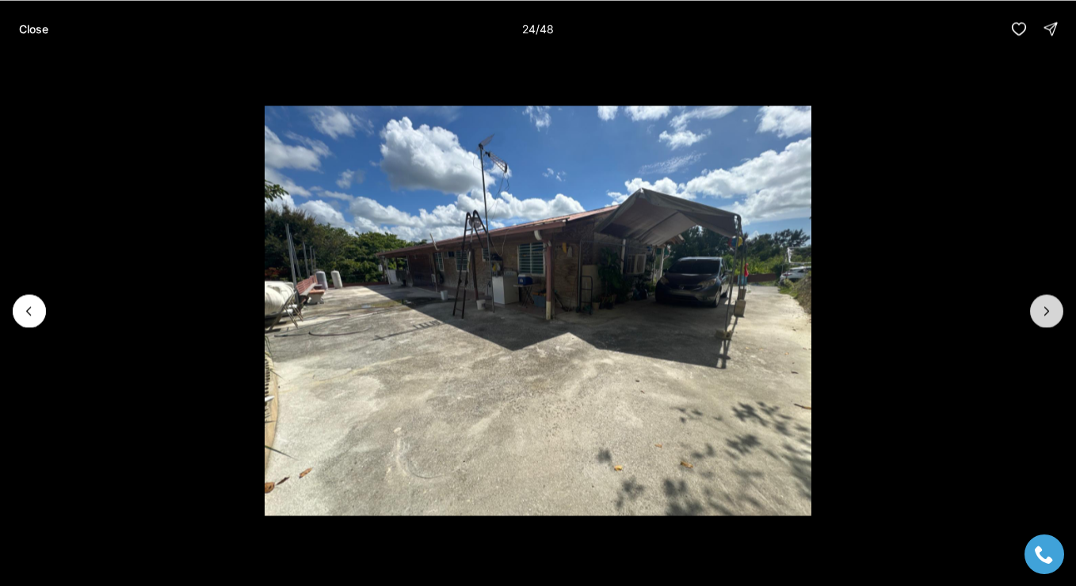
click at [1056, 317] on button "Next slide" at bounding box center [1047, 310] width 33 height 33
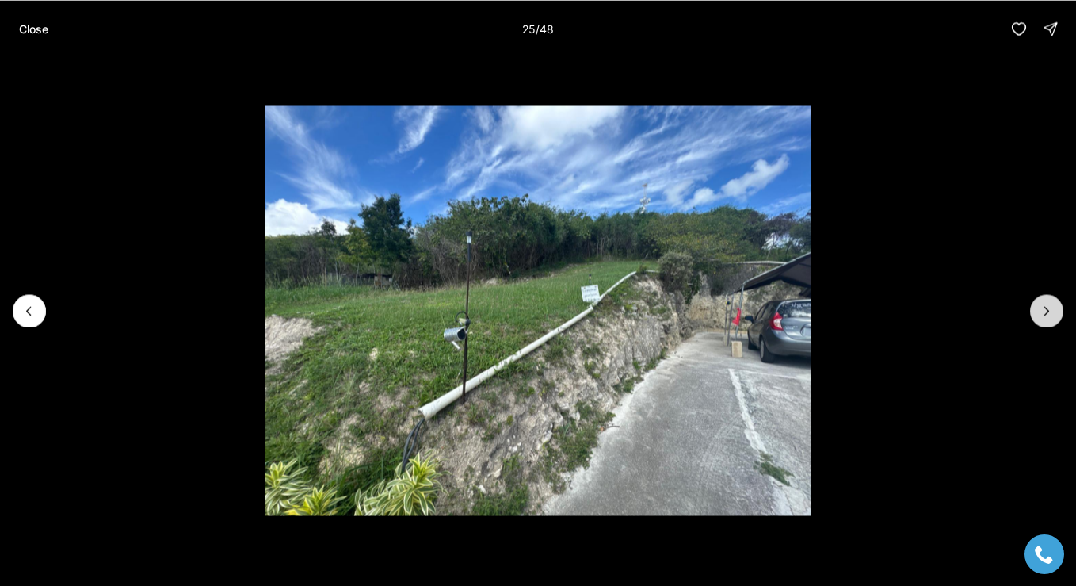
click at [1056, 317] on button "Next slide" at bounding box center [1047, 310] width 33 height 33
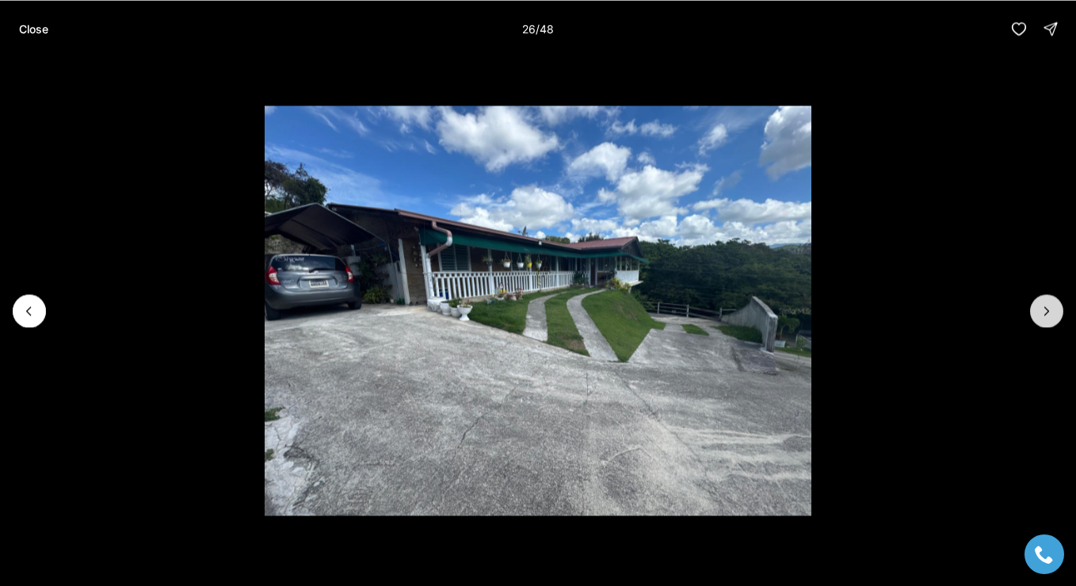
click at [1056, 317] on button "Next slide" at bounding box center [1047, 310] width 33 height 33
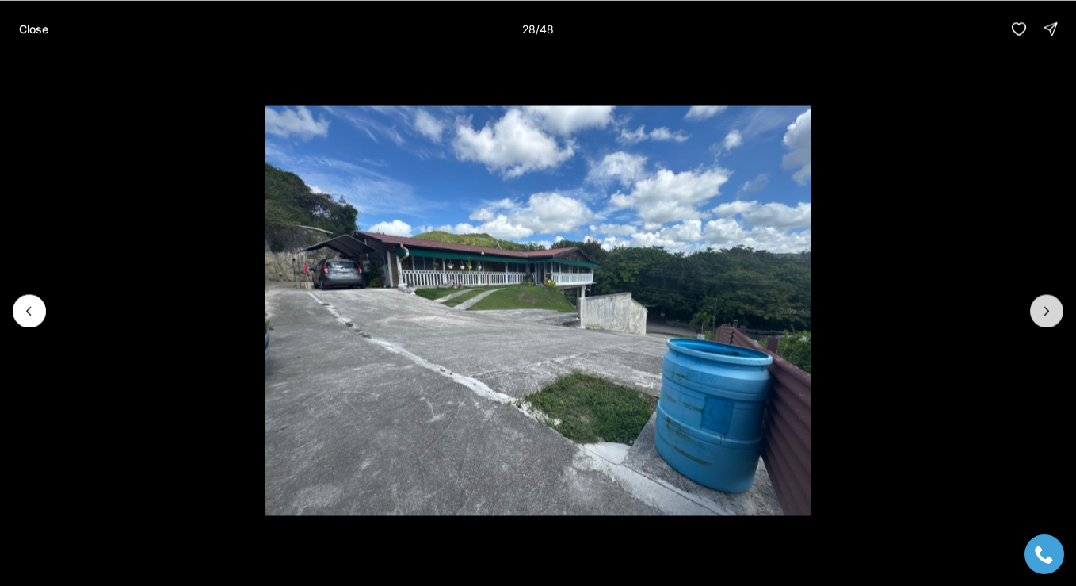
click at [1056, 318] on button "Next slide" at bounding box center [1047, 310] width 33 height 33
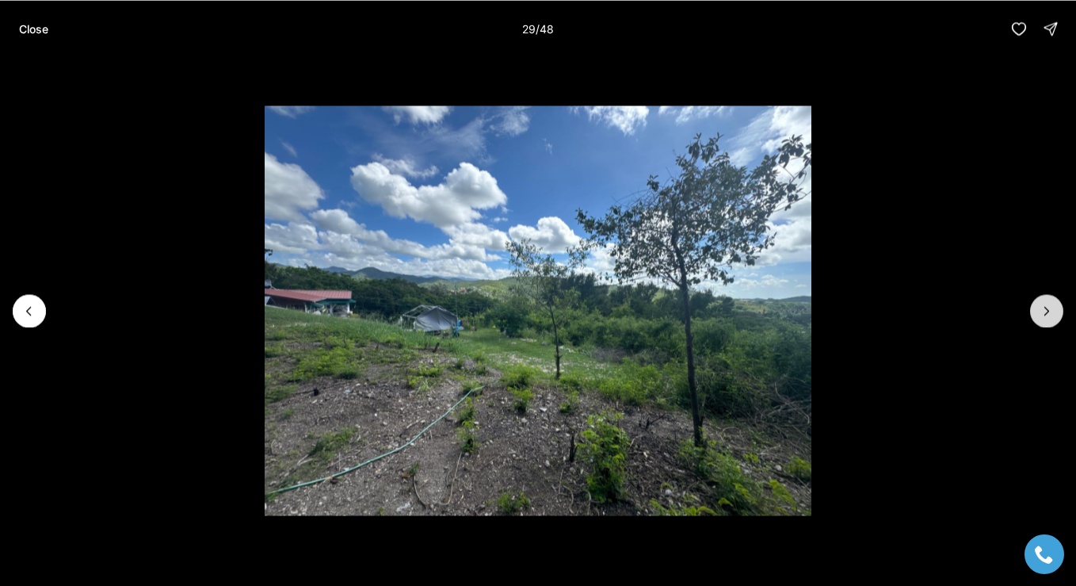
click at [1056, 318] on button "Next slide" at bounding box center [1047, 310] width 33 height 33
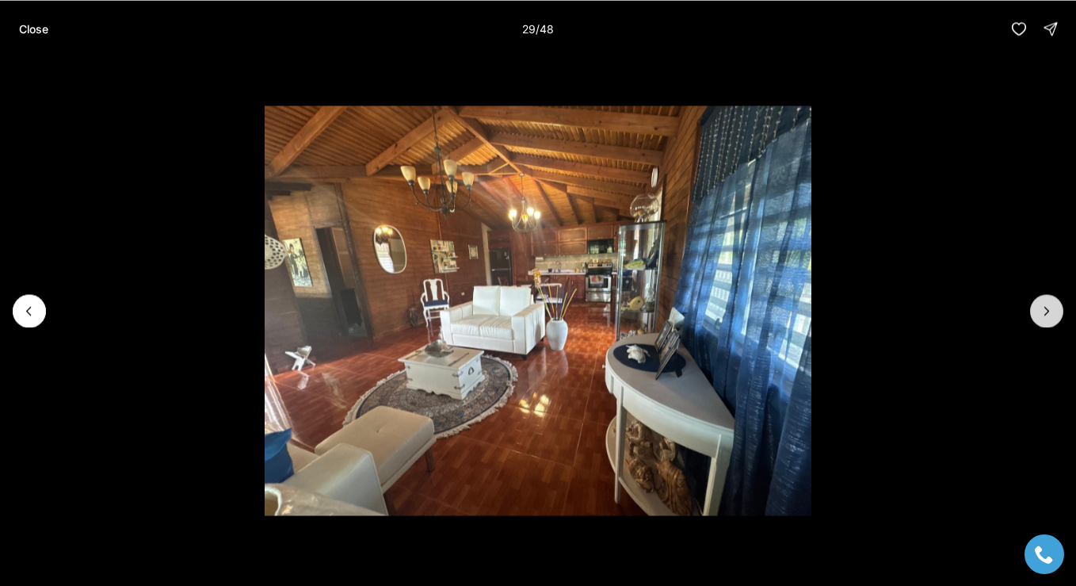
click at [1056, 318] on button "Next slide" at bounding box center [1047, 310] width 33 height 33
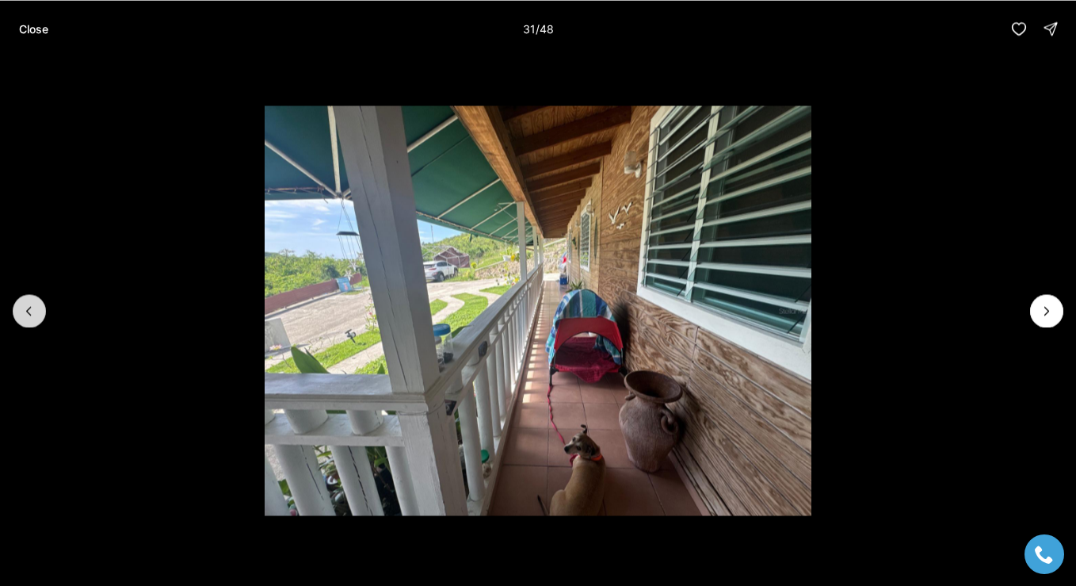
click at [38, 317] on button "Previous slide" at bounding box center [29, 310] width 33 height 33
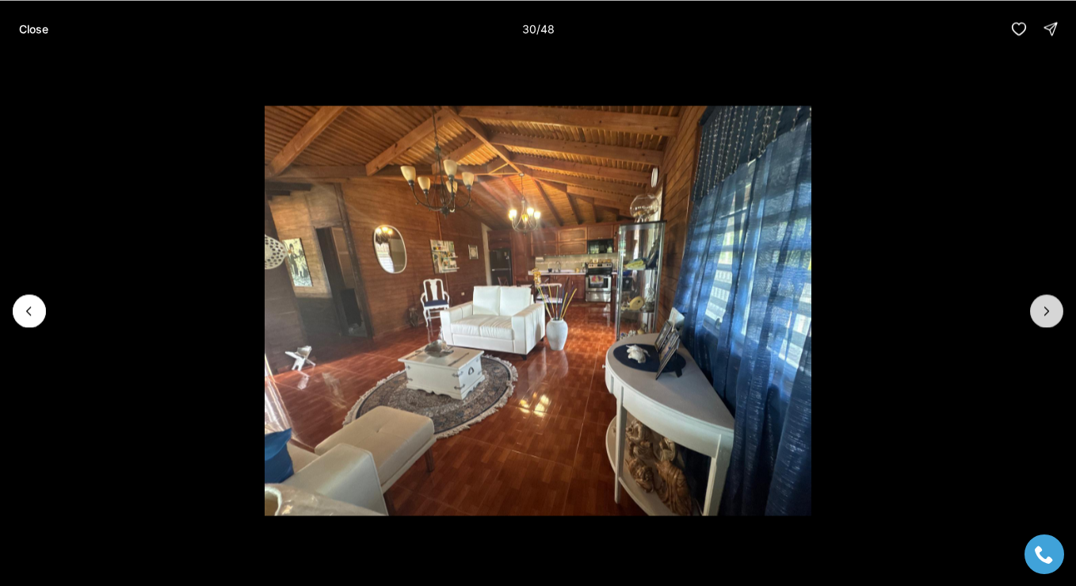
click at [1046, 303] on icon "Next slide" at bounding box center [1047, 311] width 16 height 16
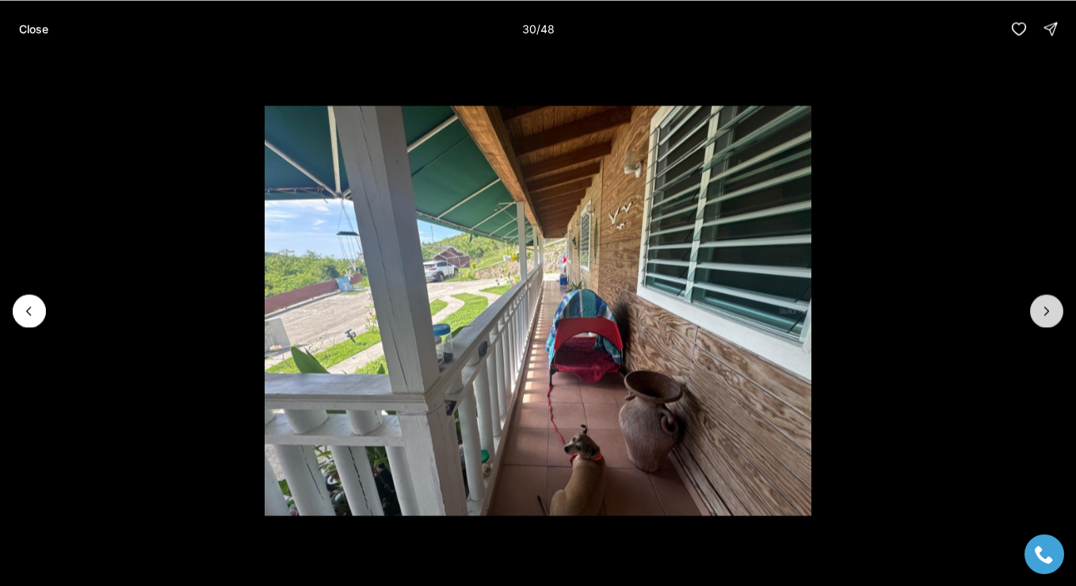
click at [1046, 303] on icon "Next slide" at bounding box center [1047, 311] width 16 height 16
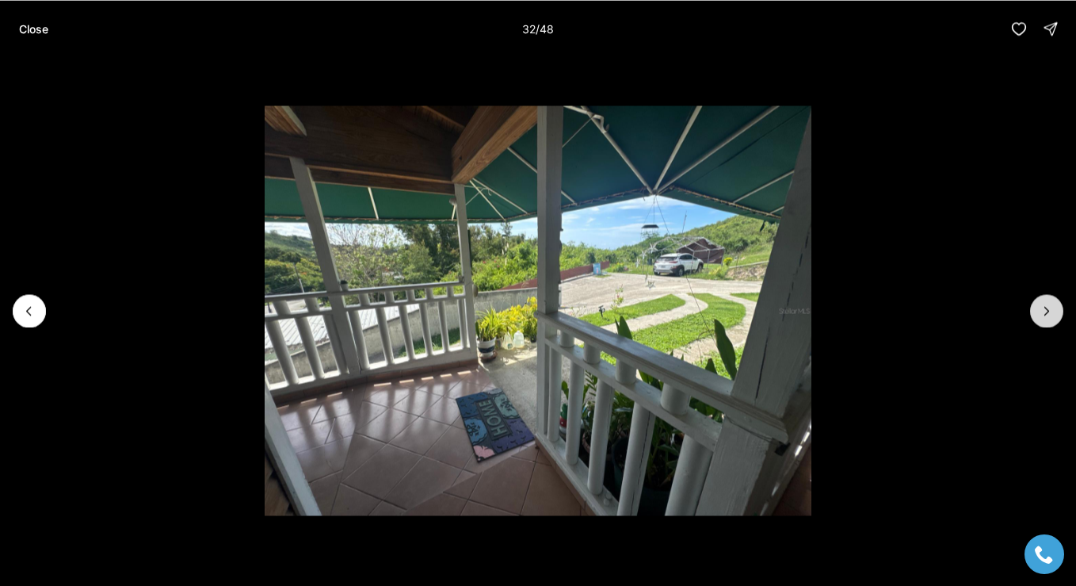
click at [1046, 303] on icon "Next slide" at bounding box center [1047, 311] width 16 height 16
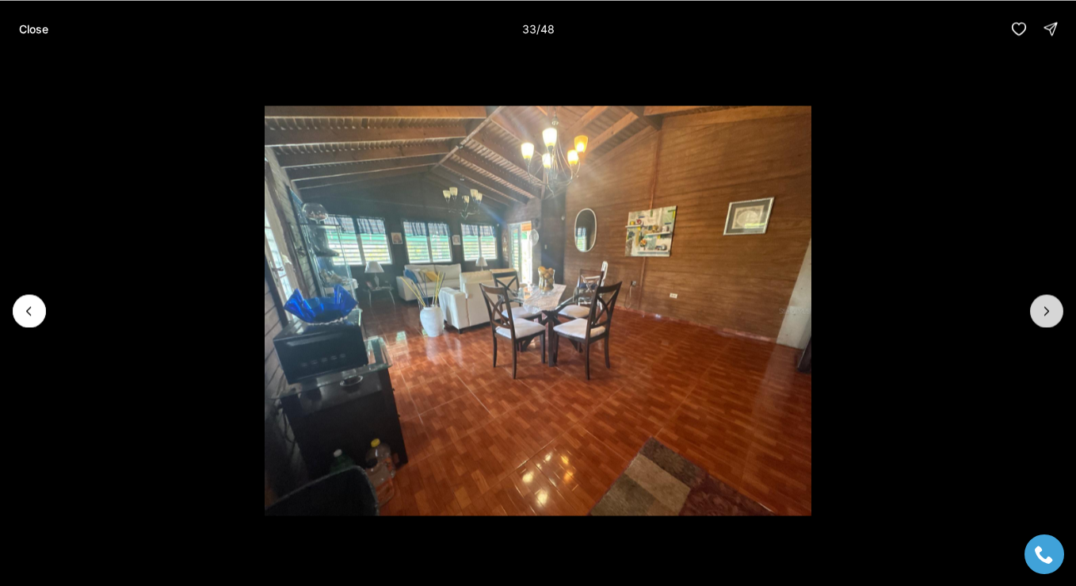
click at [1045, 309] on icon "Next slide" at bounding box center [1047, 311] width 16 height 16
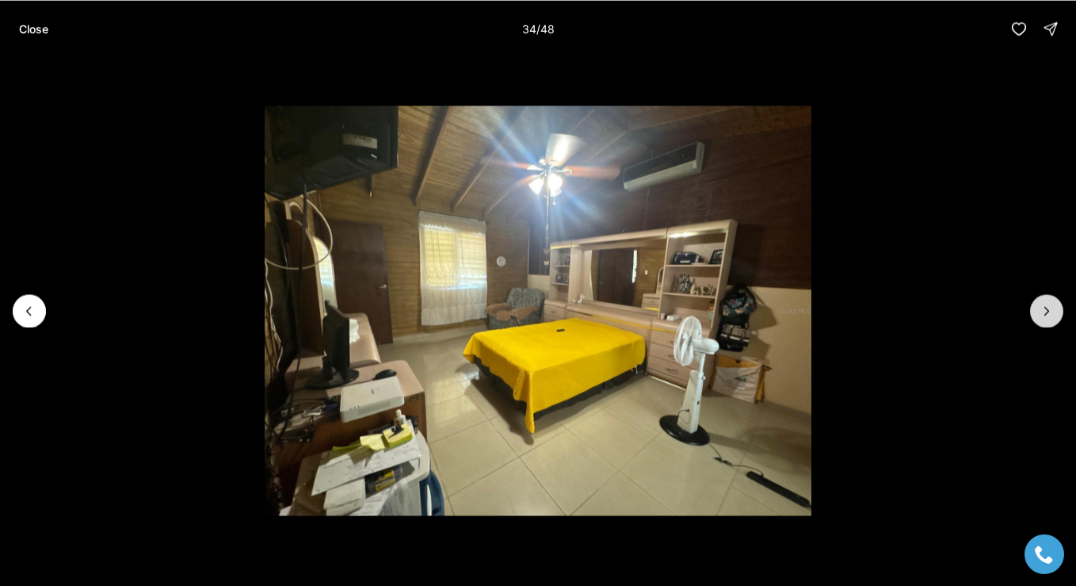
click at [1045, 309] on icon "Next slide" at bounding box center [1047, 311] width 16 height 16
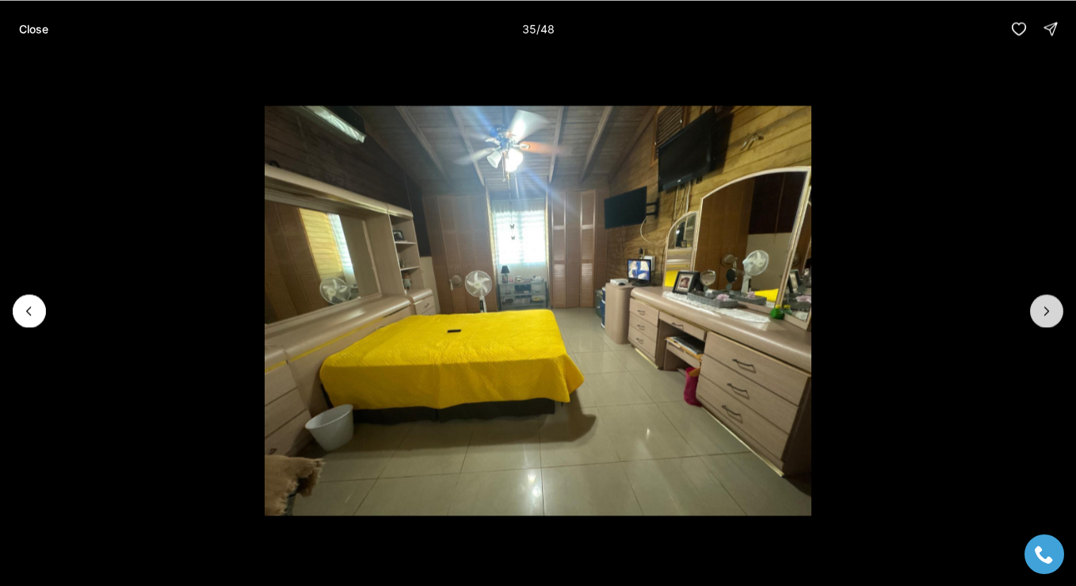
click at [1045, 310] on icon "Next slide" at bounding box center [1047, 311] width 16 height 16
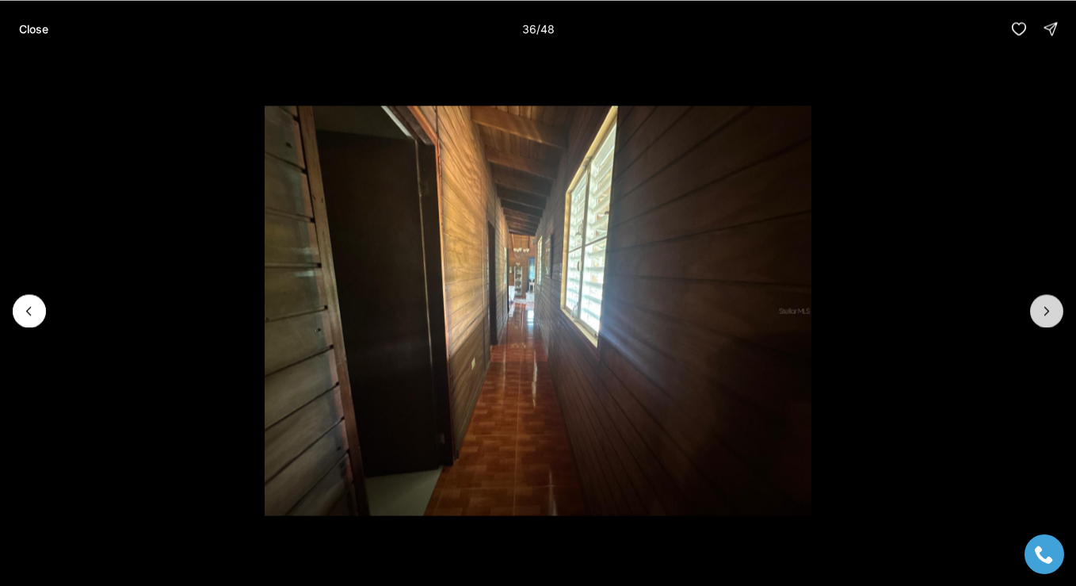
click at [1045, 311] on icon "Next slide" at bounding box center [1047, 311] width 16 height 16
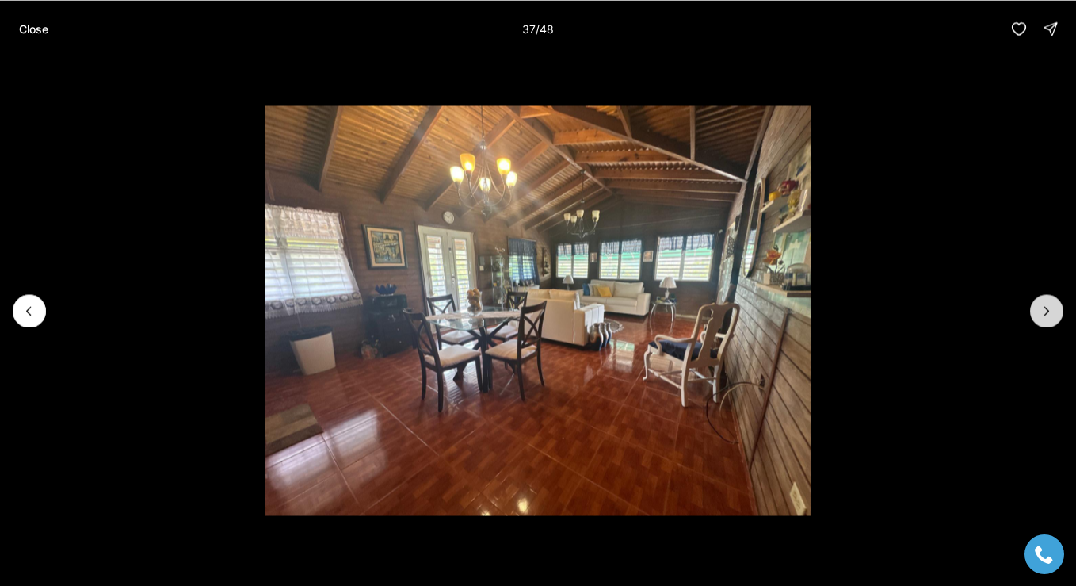
click at [1045, 312] on icon "Next slide" at bounding box center [1047, 311] width 16 height 16
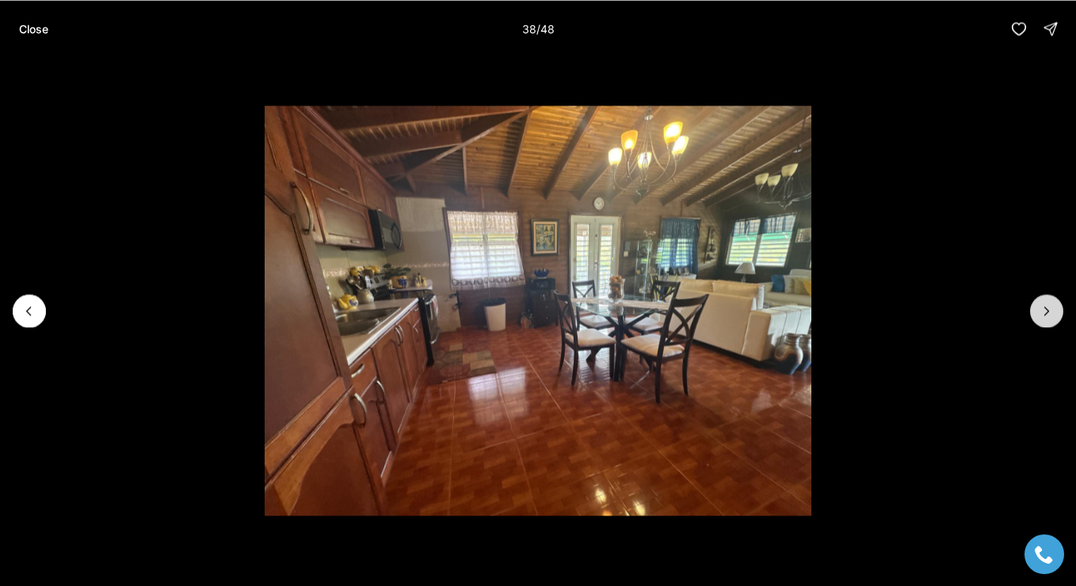
click at [1045, 312] on icon "Next slide" at bounding box center [1047, 311] width 16 height 16
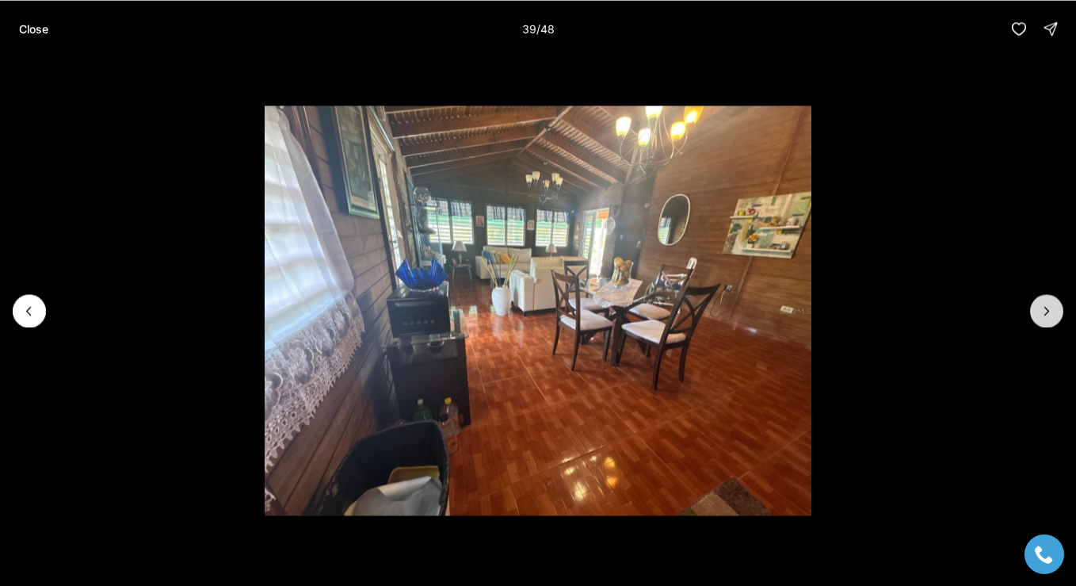
click at [1045, 312] on icon "Next slide" at bounding box center [1047, 311] width 16 height 16
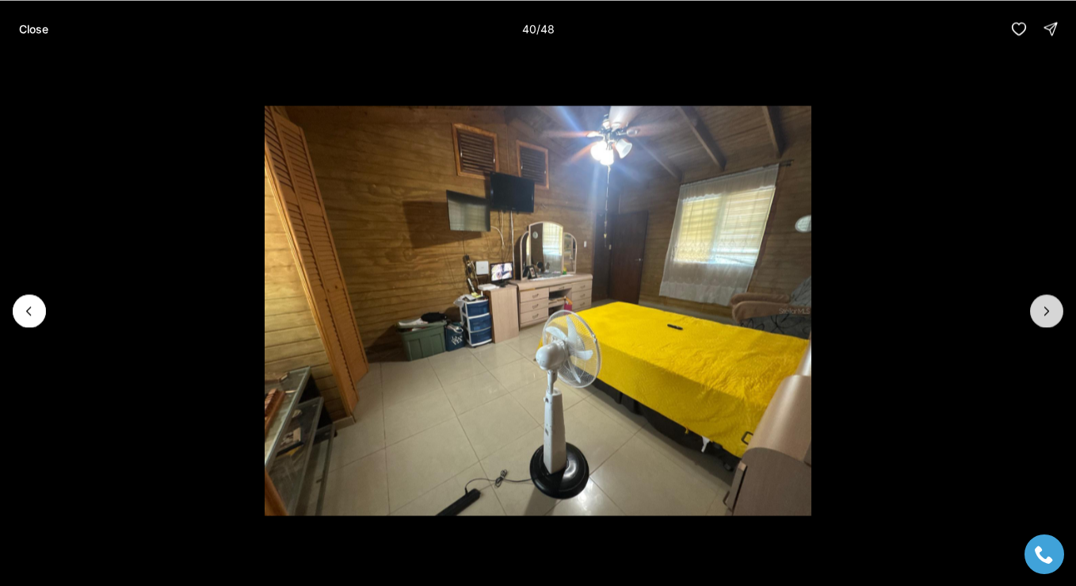
click at [1045, 313] on icon "Next slide" at bounding box center [1047, 311] width 16 height 16
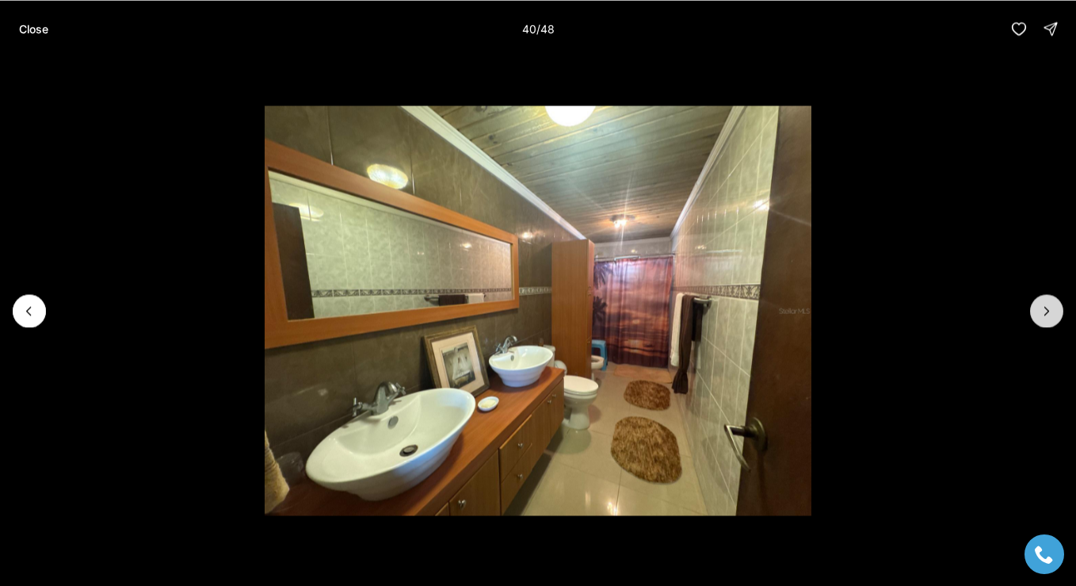
click at [1046, 314] on icon "Next slide" at bounding box center [1048, 311] width 4 height 8
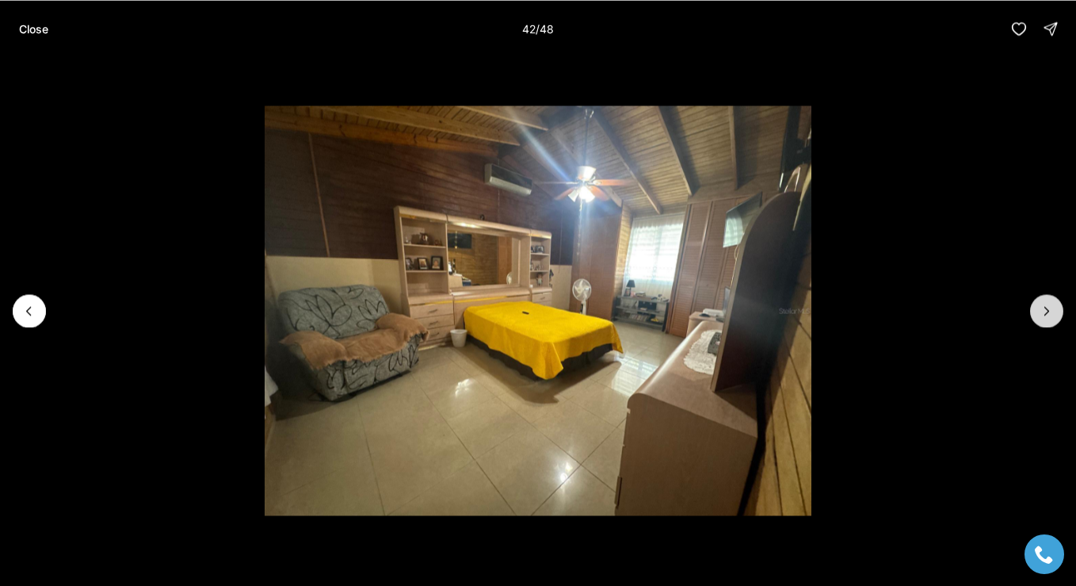
click at [1046, 314] on icon "Next slide" at bounding box center [1048, 311] width 4 height 8
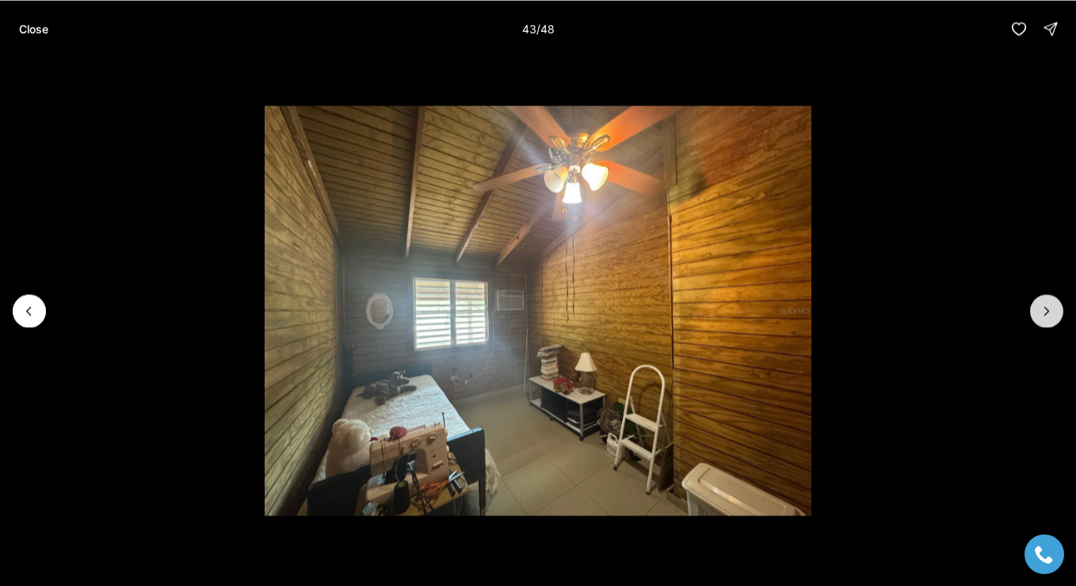
click at [1045, 315] on icon "Next slide" at bounding box center [1047, 311] width 16 height 16
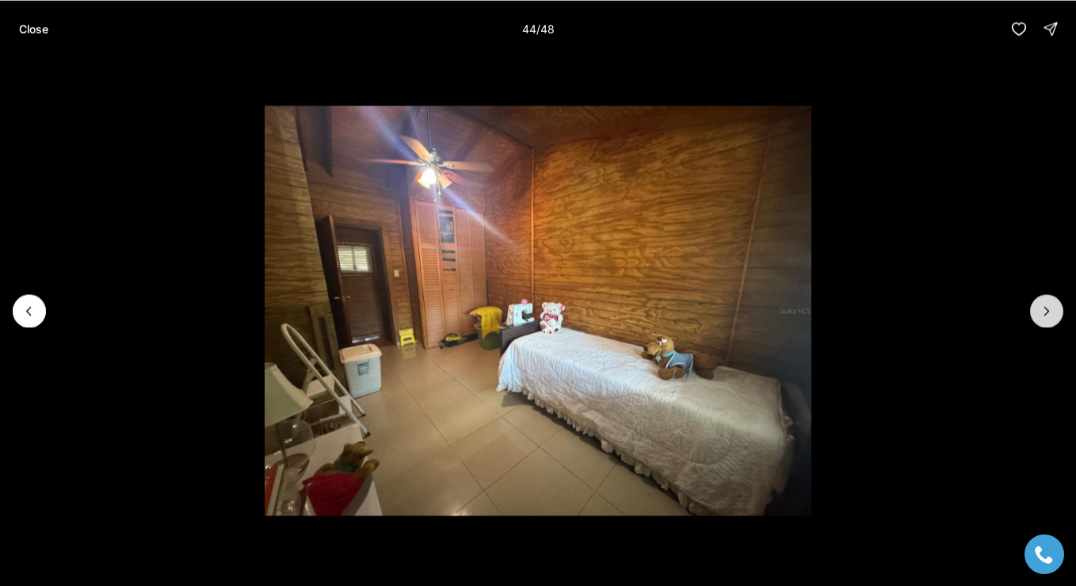
click at [1045, 315] on icon "Next slide" at bounding box center [1047, 311] width 16 height 16
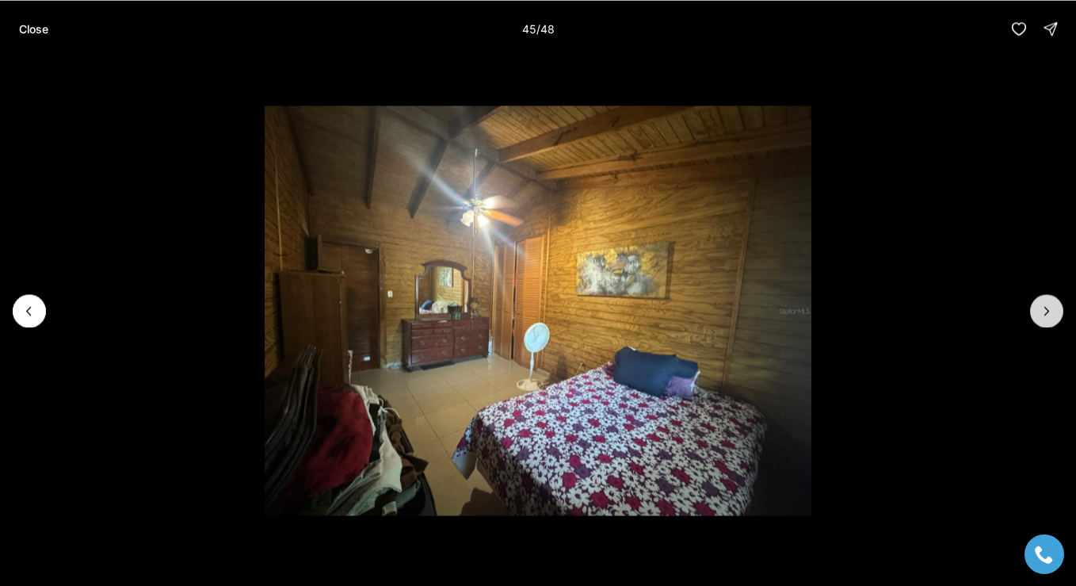
click at [1045, 316] on icon "Next slide" at bounding box center [1047, 311] width 16 height 16
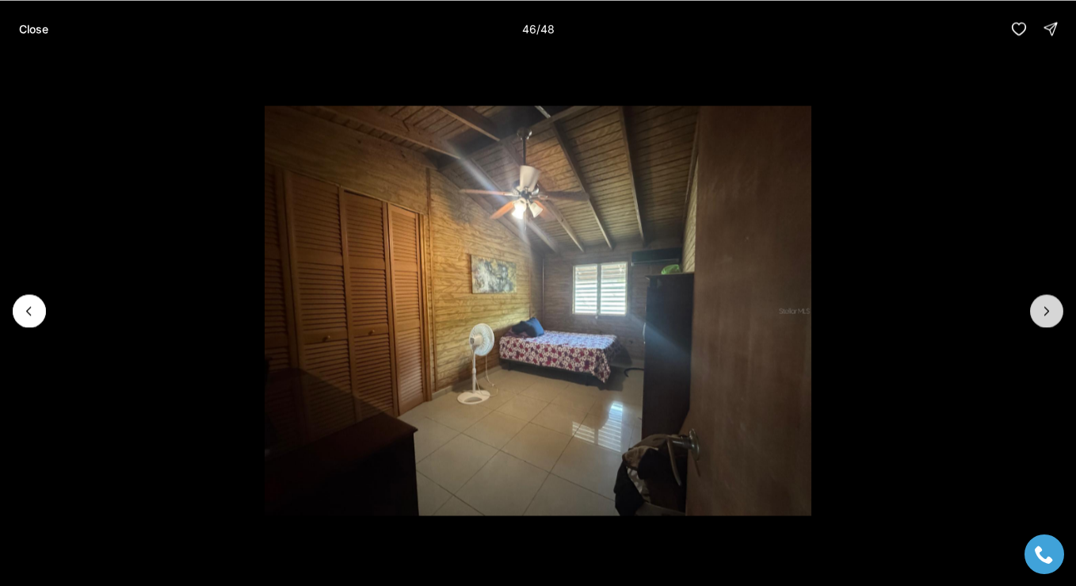
click at [1045, 316] on icon "Next slide" at bounding box center [1047, 311] width 16 height 16
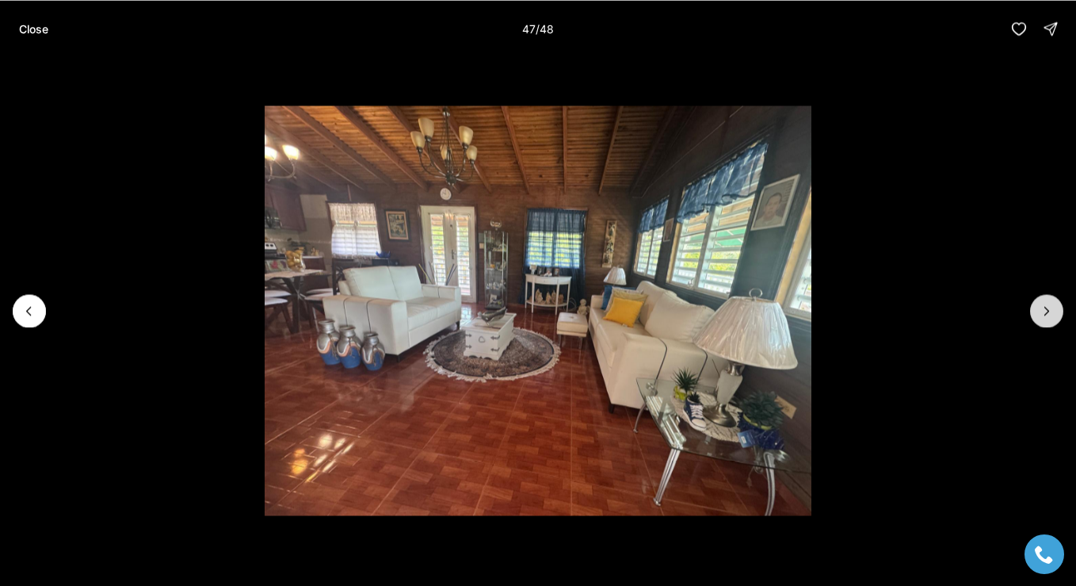
click at [1045, 316] on icon "Next slide" at bounding box center [1047, 311] width 16 height 16
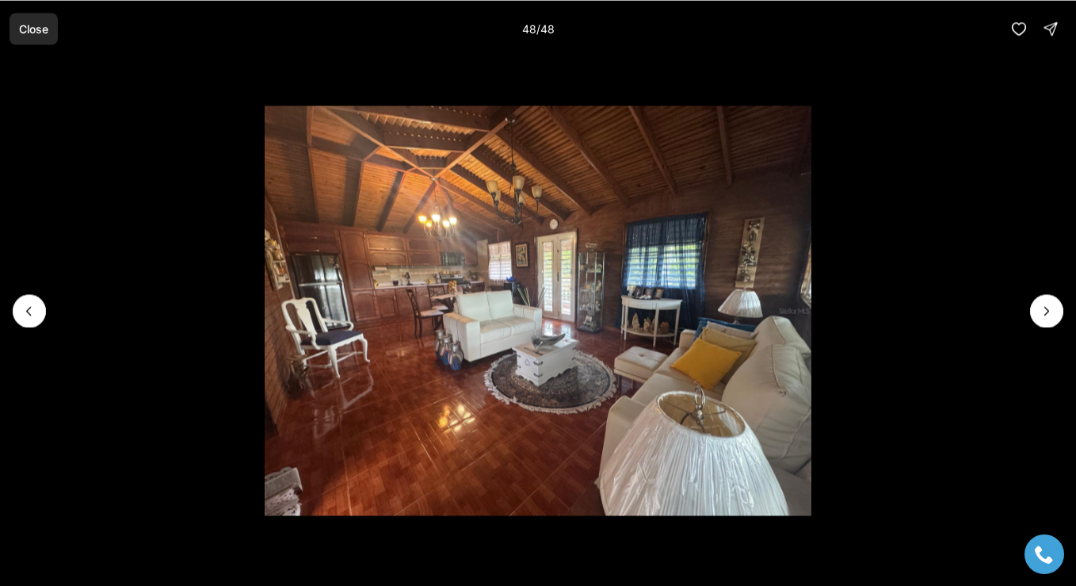
click at [41, 31] on p "Close" at bounding box center [33, 28] width 29 height 13
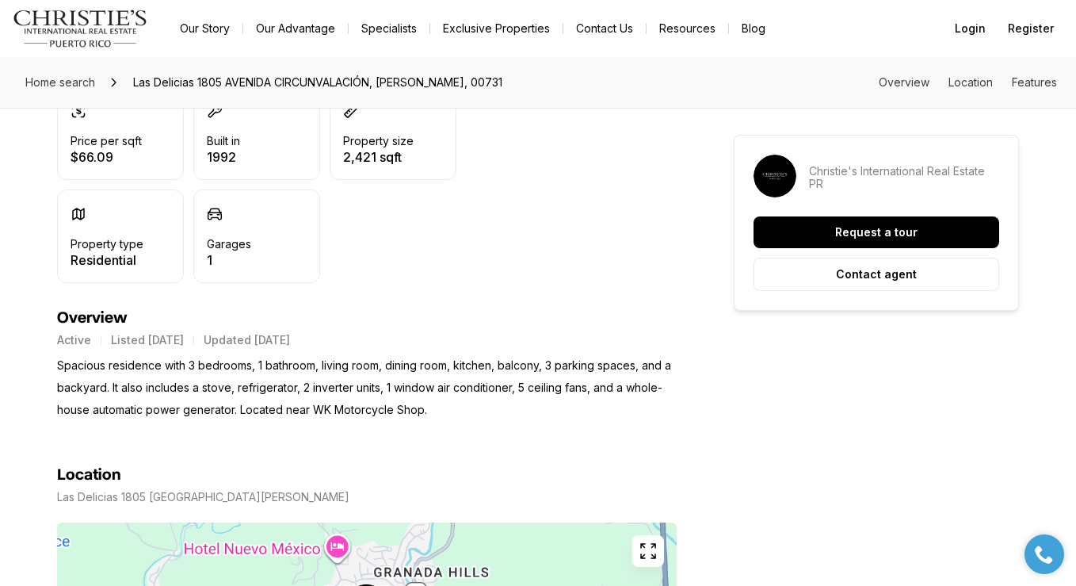
scroll to position [712, 0]
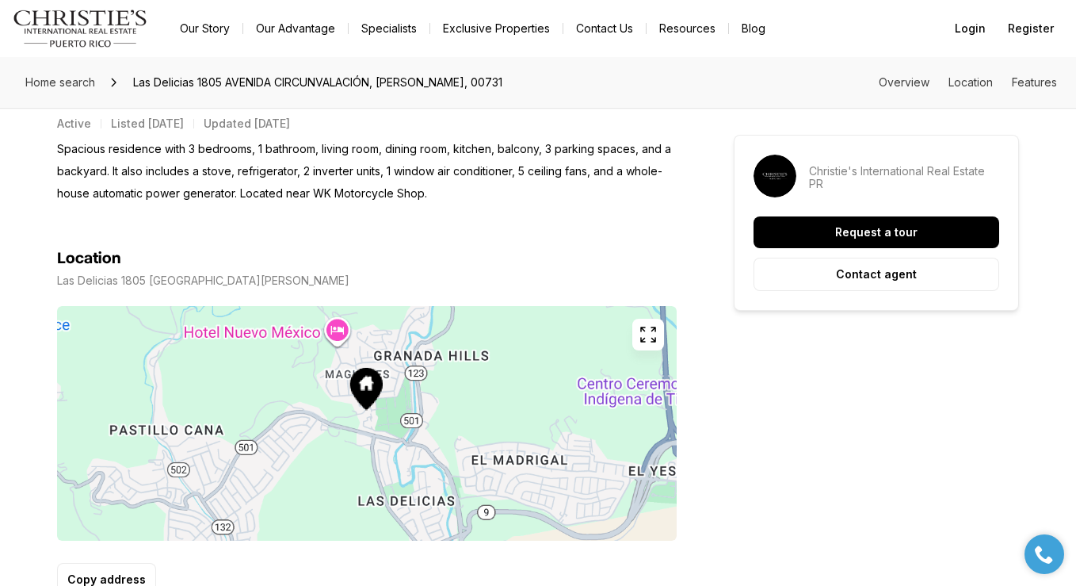
click at [640, 334] on icon "button" at bounding box center [648, 334] width 19 height 19
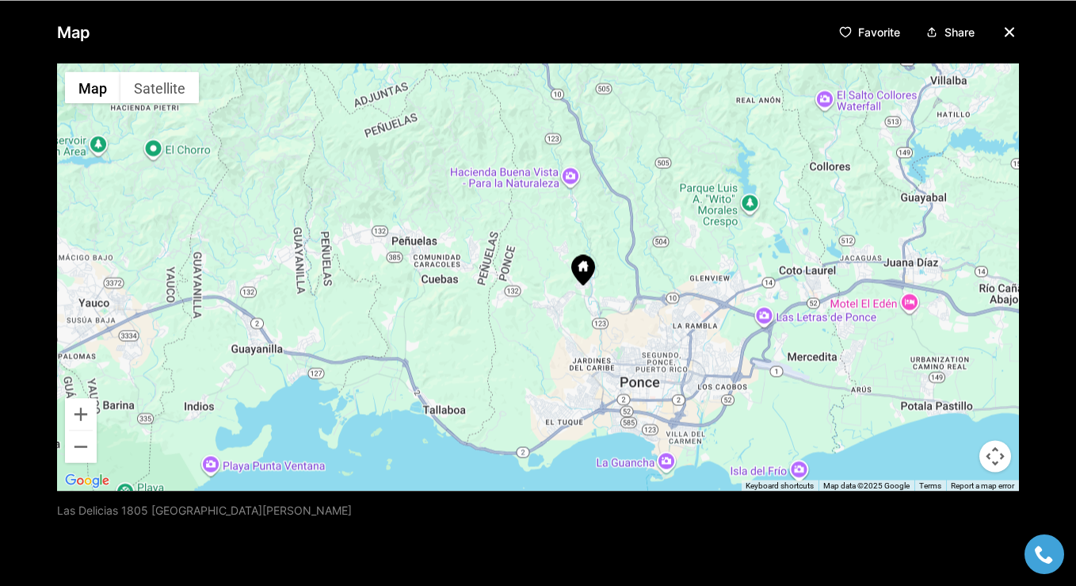
click at [1008, 30] on icon "button" at bounding box center [1010, 32] width 8 height 8
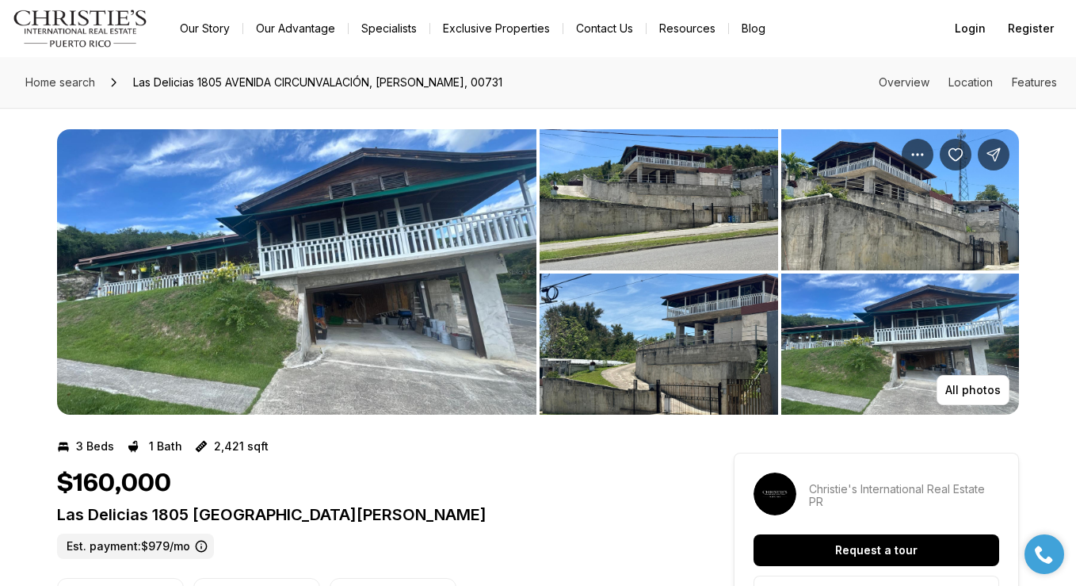
scroll to position [2, 0]
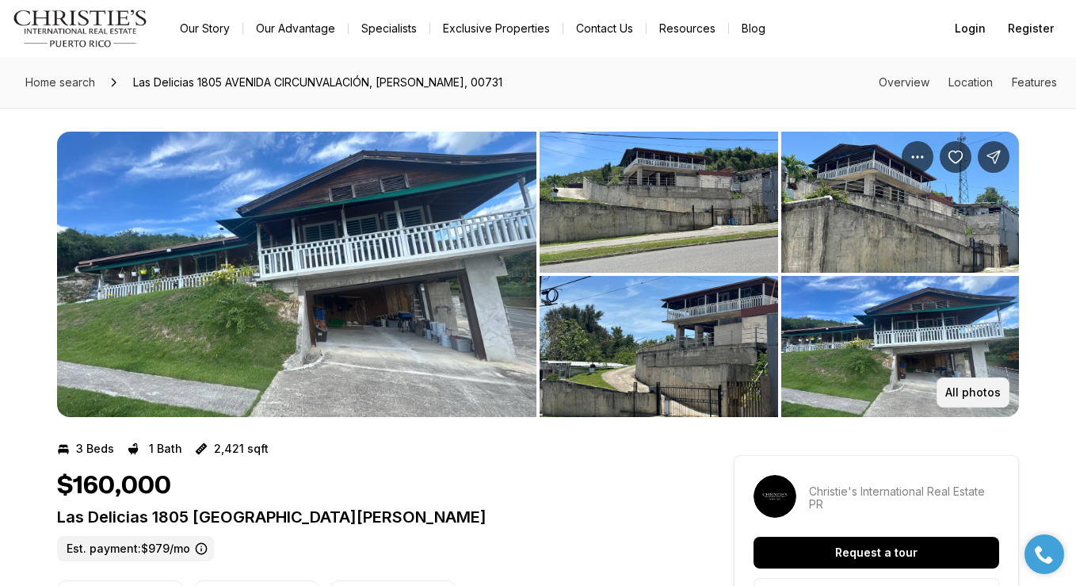
click at [952, 394] on p "All photos" at bounding box center [973, 392] width 55 height 13
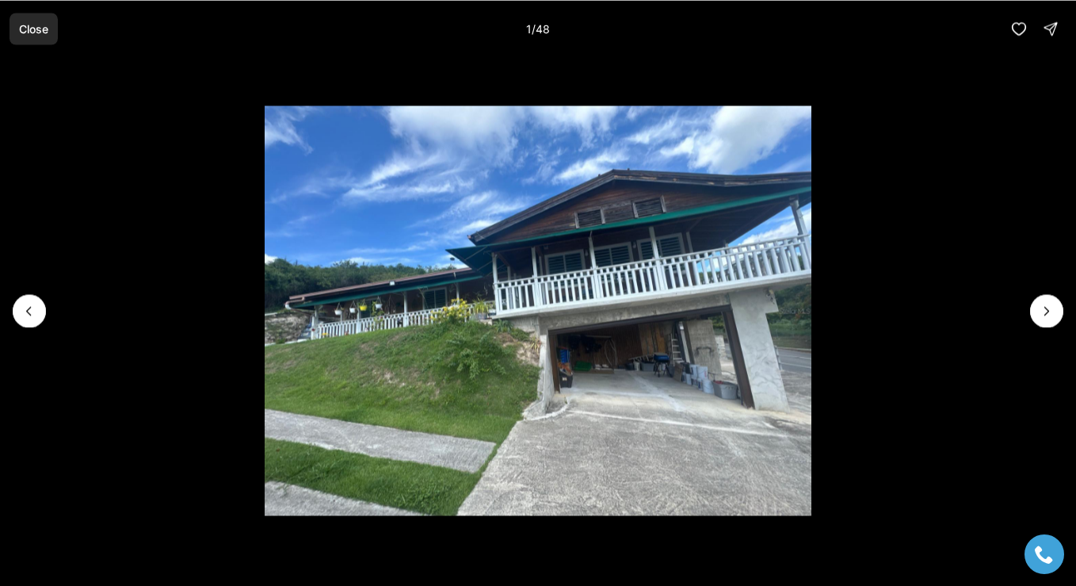
click at [45, 33] on p "Close" at bounding box center [33, 28] width 29 height 13
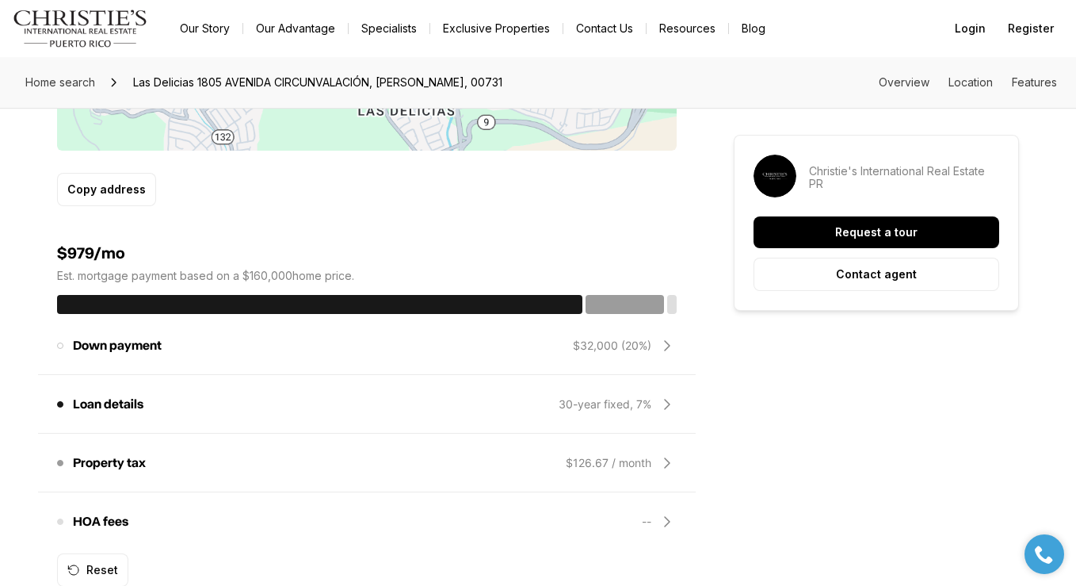
scroll to position [1103, 0]
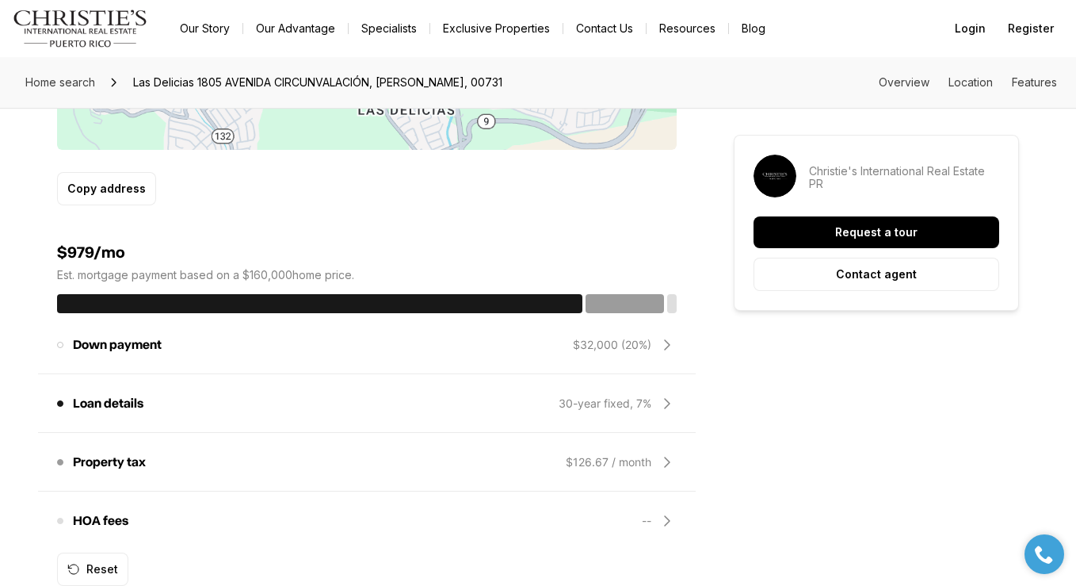
click at [333, 336] on div "Down payment The amount that you plan to put down on the home. Increasing the d…" at bounding box center [367, 345] width 620 height 38
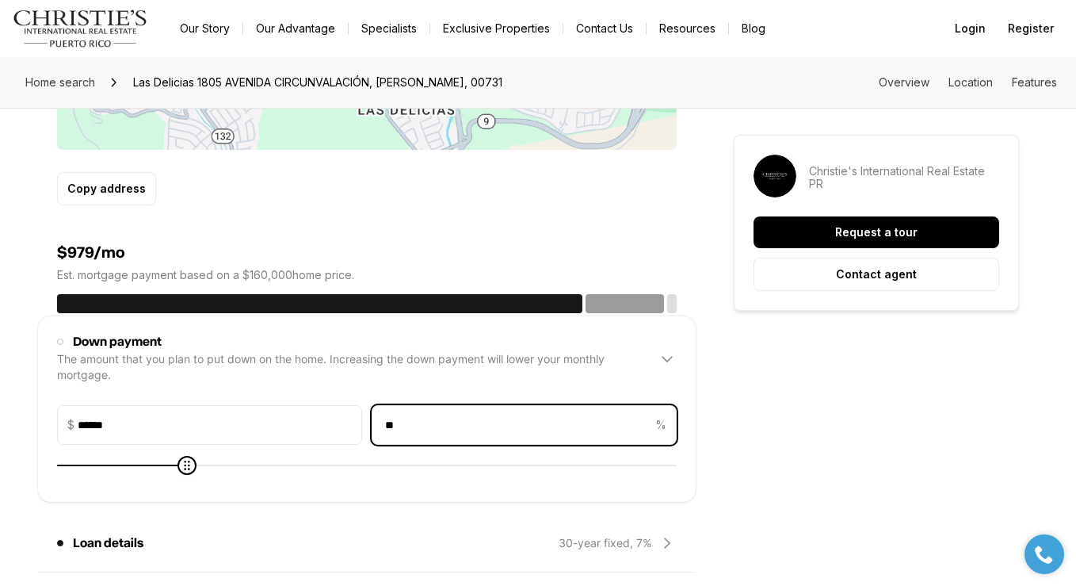
click at [400, 414] on input "**" at bounding box center [513, 425] width 280 height 38
type input "*****"
type input "*"
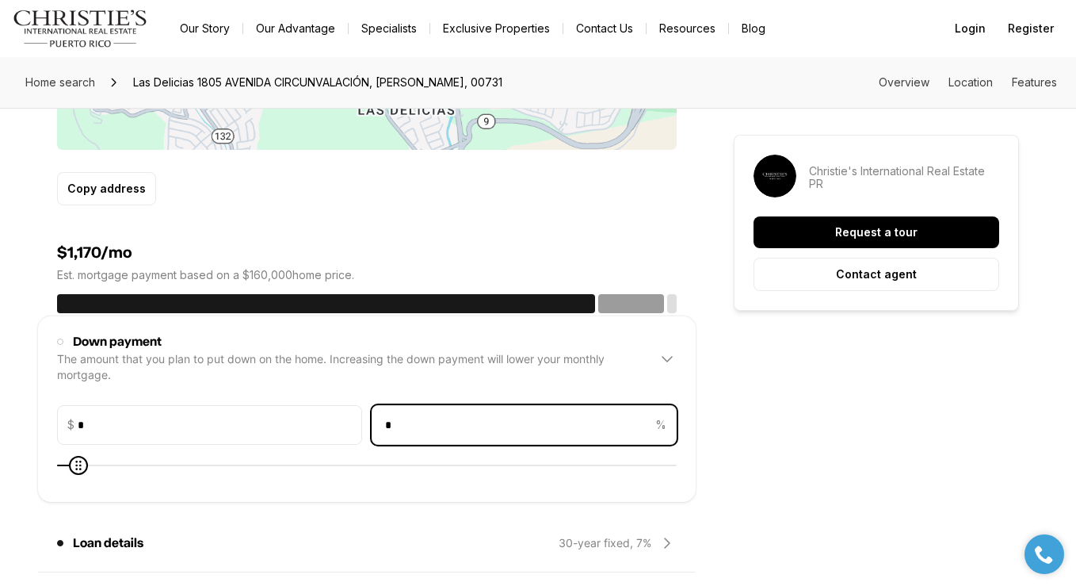
type input "*****"
type input "*"
type input "******"
type input "**"
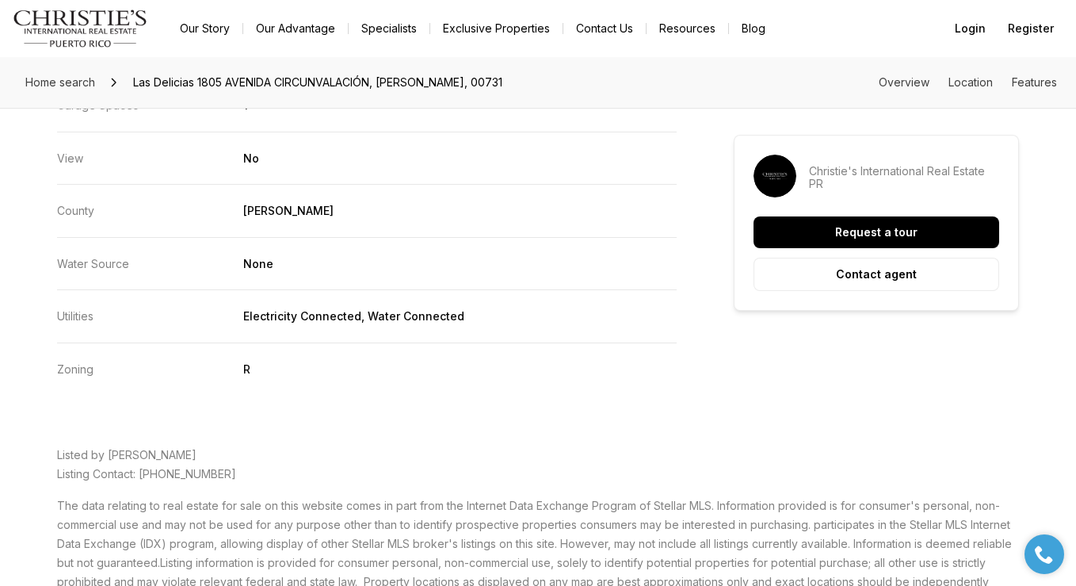
scroll to position [3299, 0]
